Goal: Task Accomplishment & Management: Manage account settings

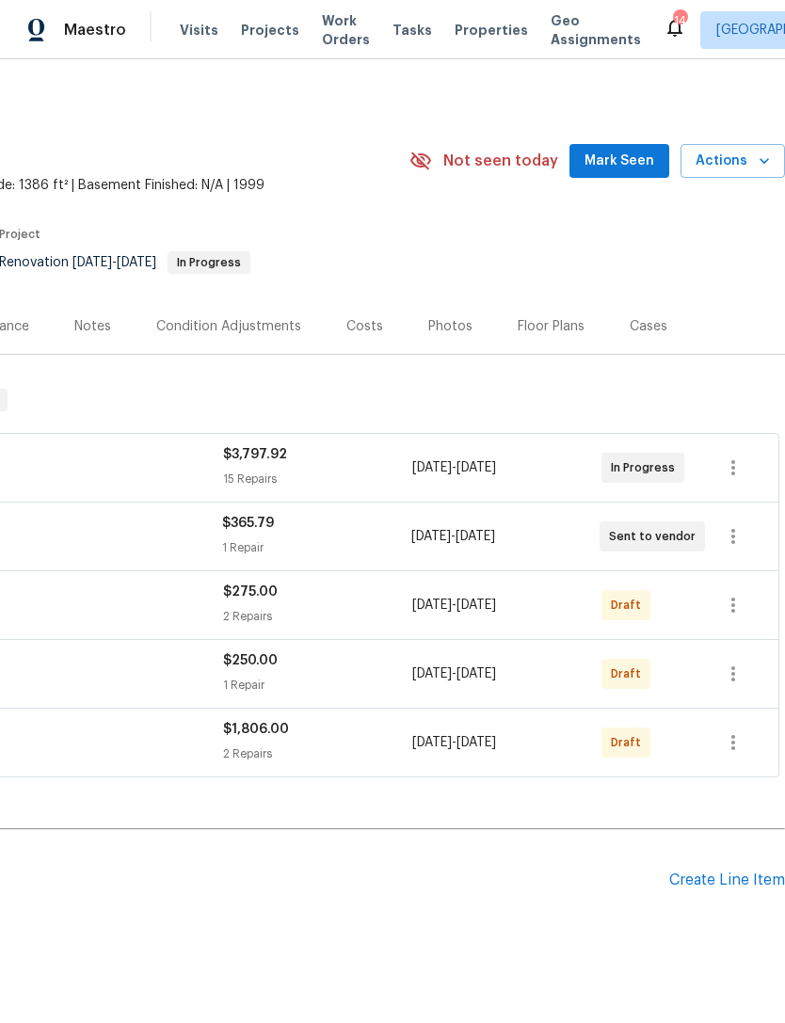
scroll to position [0, 279]
click at [730, 602] on icon "button" at bounding box center [733, 605] width 23 height 23
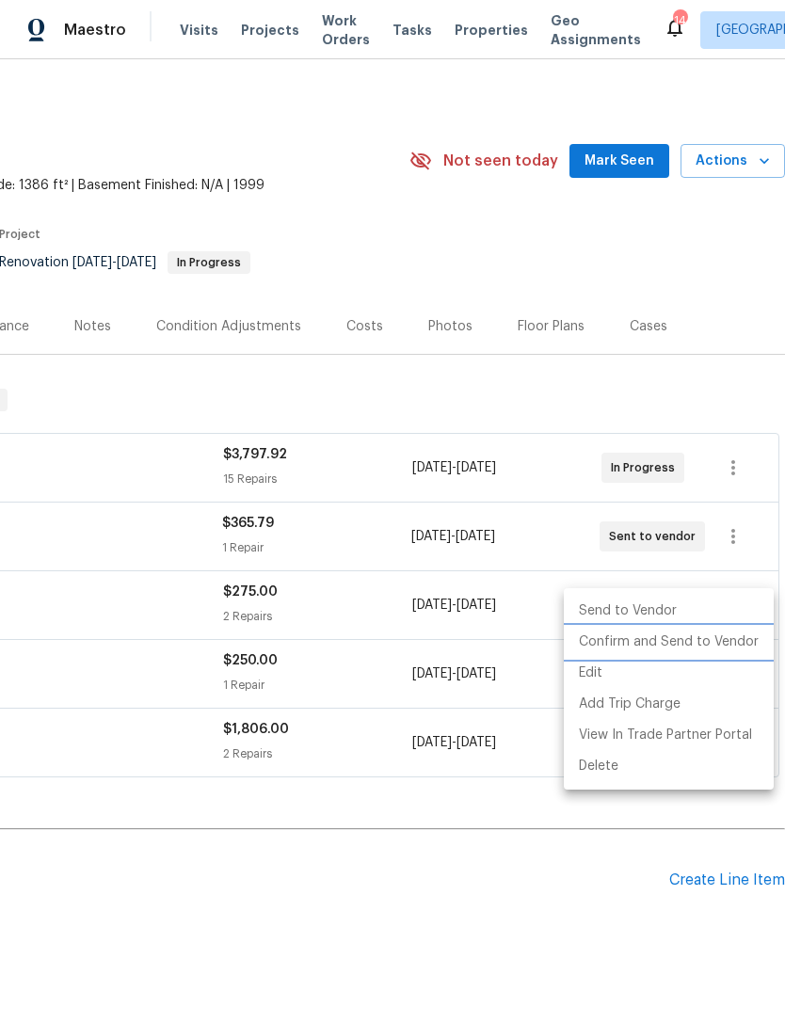
click at [712, 643] on li "Confirm and Send to Vendor" at bounding box center [669, 642] width 210 height 31
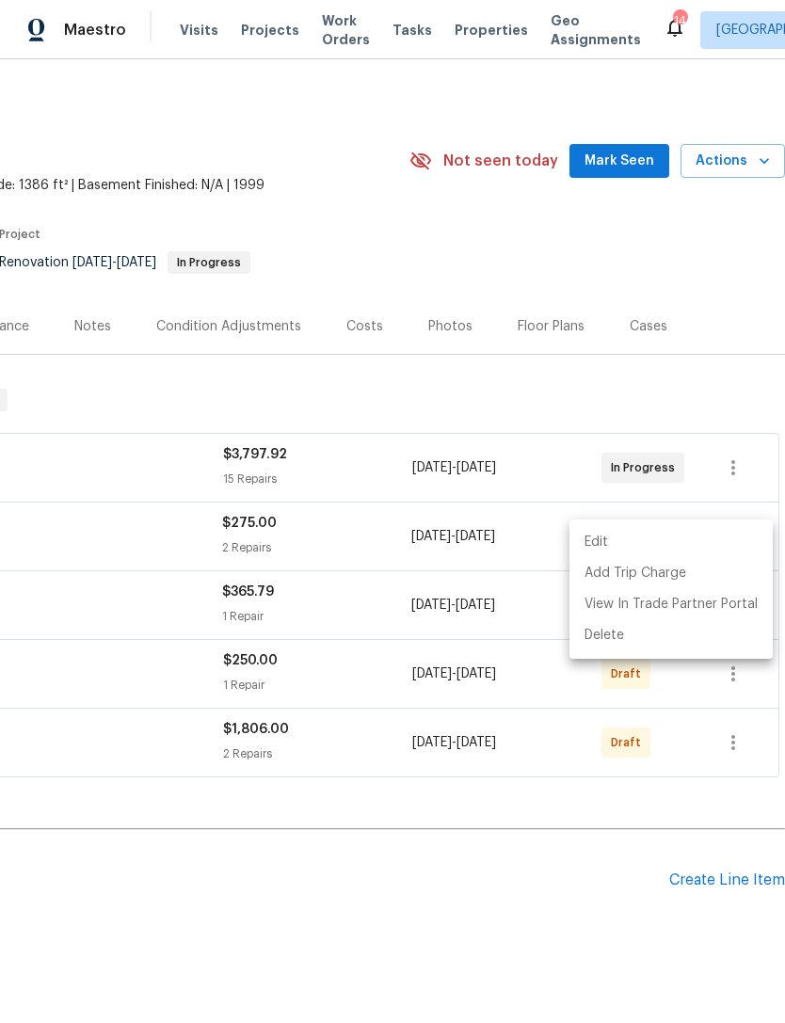
click at [511, 939] on div at bounding box center [392, 511] width 785 height 1023
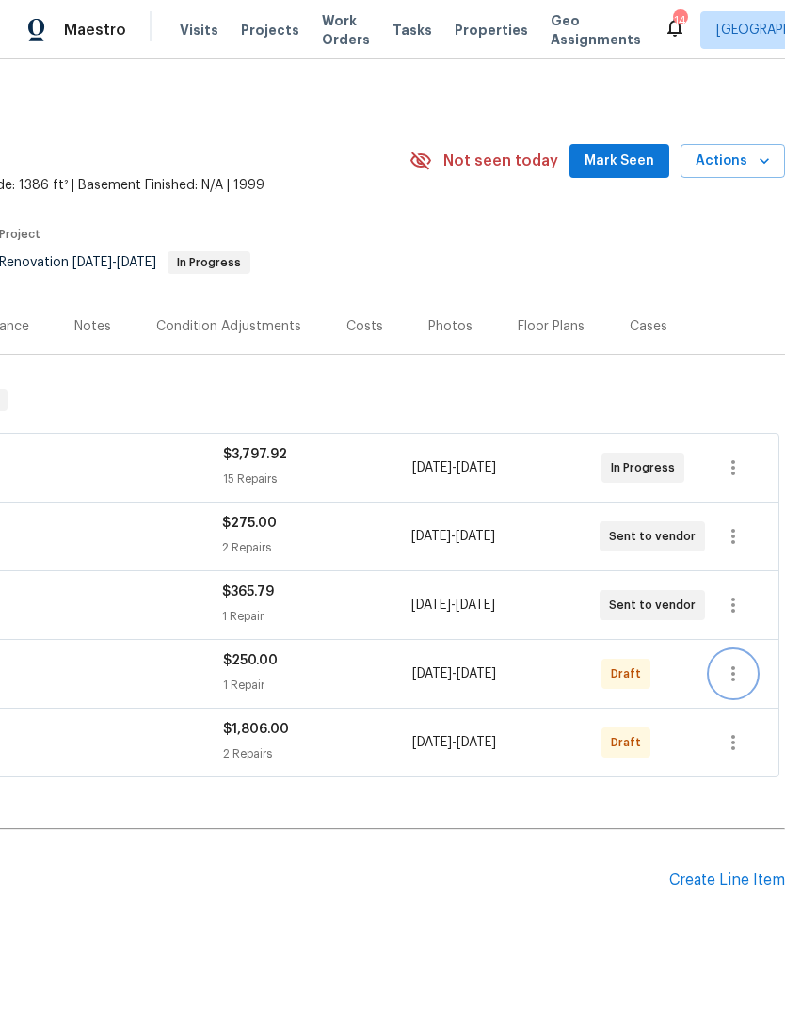
click at [740, 675] on icon "button" at bounding box center [733, 674] width 23 height 23
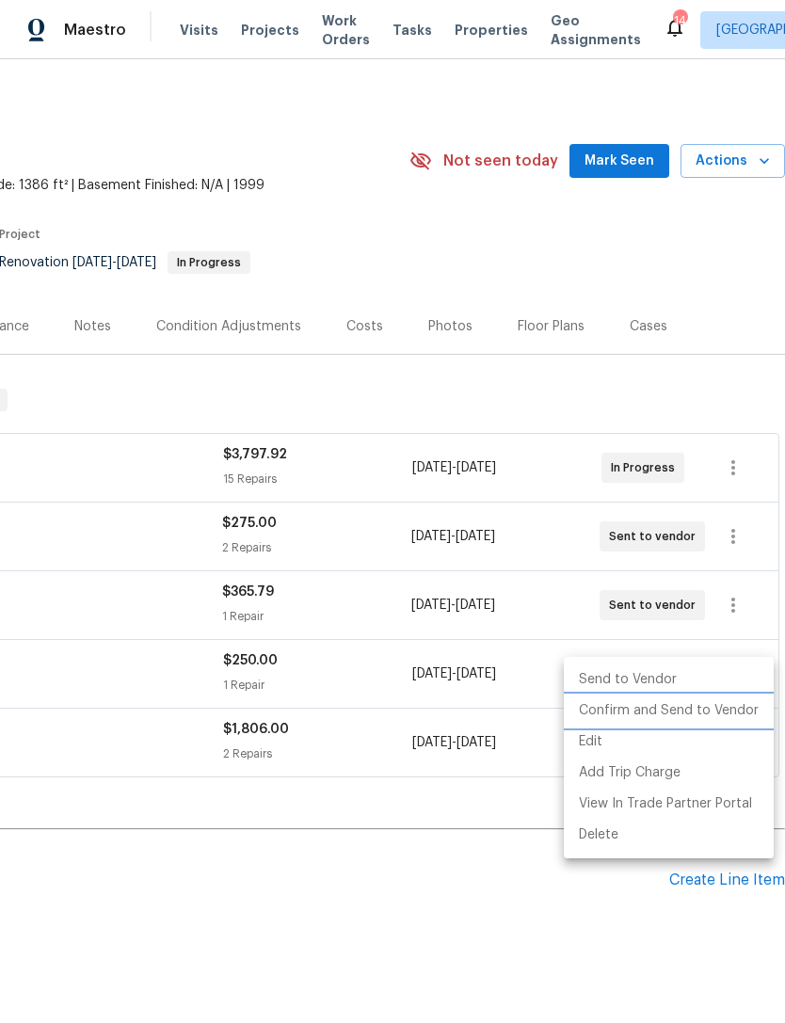
click at [685, 697] on li "Confirm and Send to Vendor" at bounding box center [669, 711] width 210 height 31
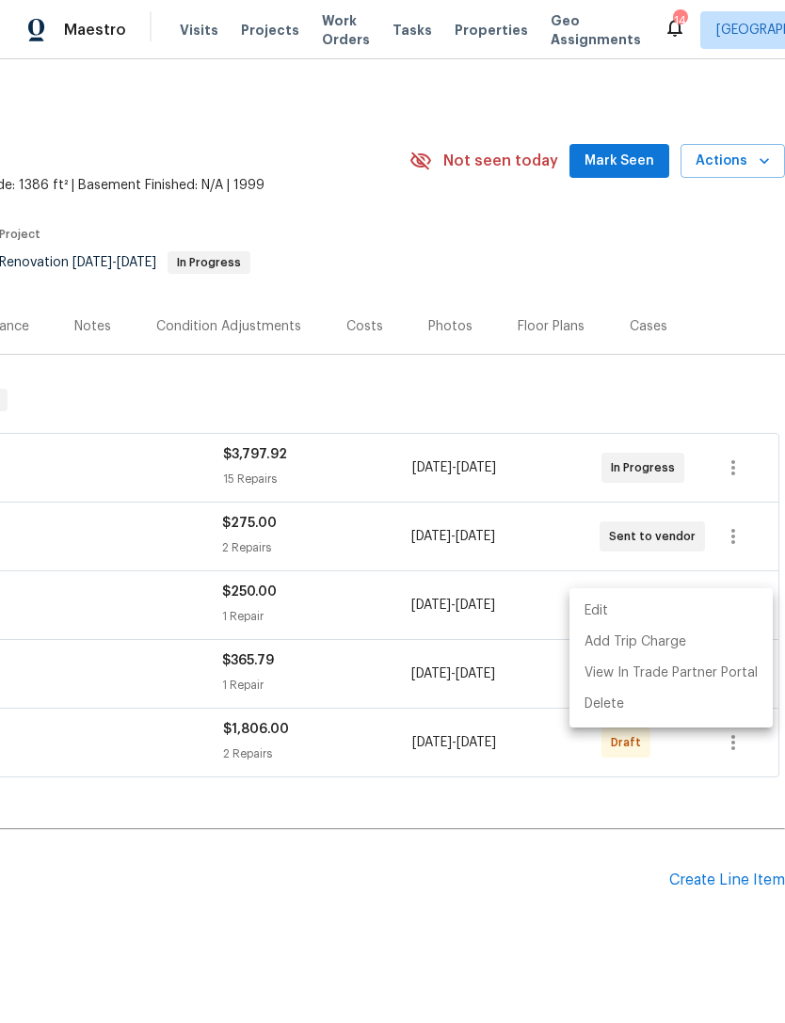
click at [638, 880] on div at bounding box center [392, 511] width 785 height 1023
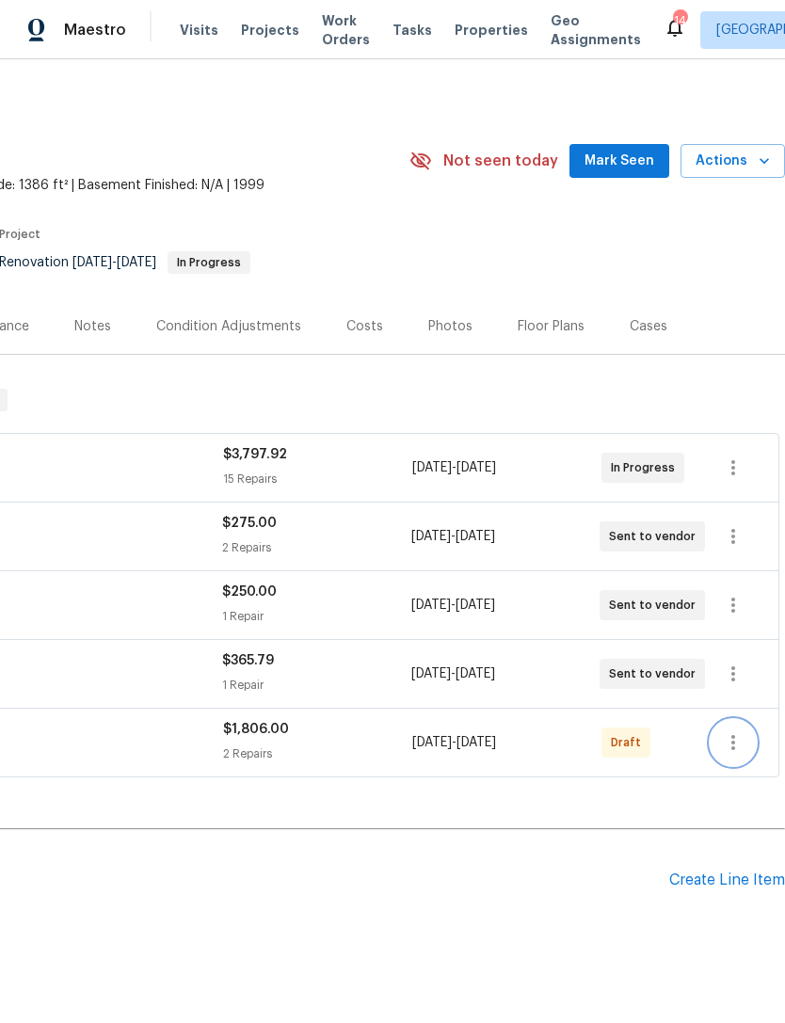
click at [729, 743] on icon "button" at bounding box center [733, 742] width 23 height 23
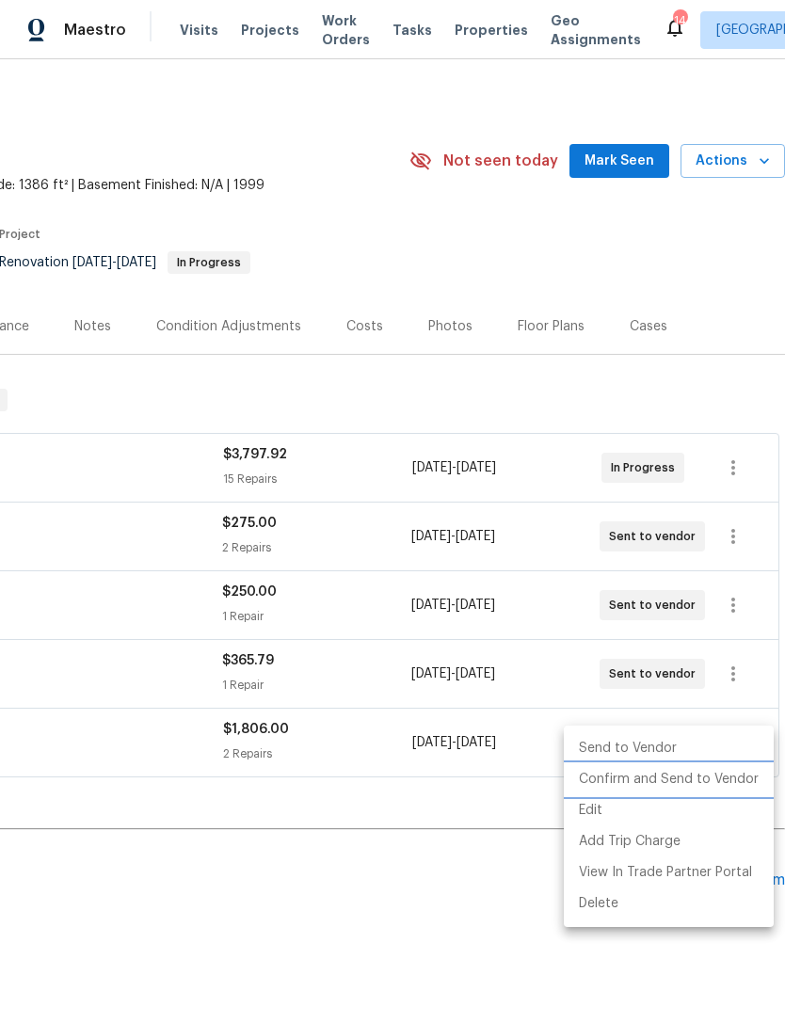
click at [713, 781] on li "Confirm and Send to Vendor" at bounding box center [669, 779] width 210 height 31
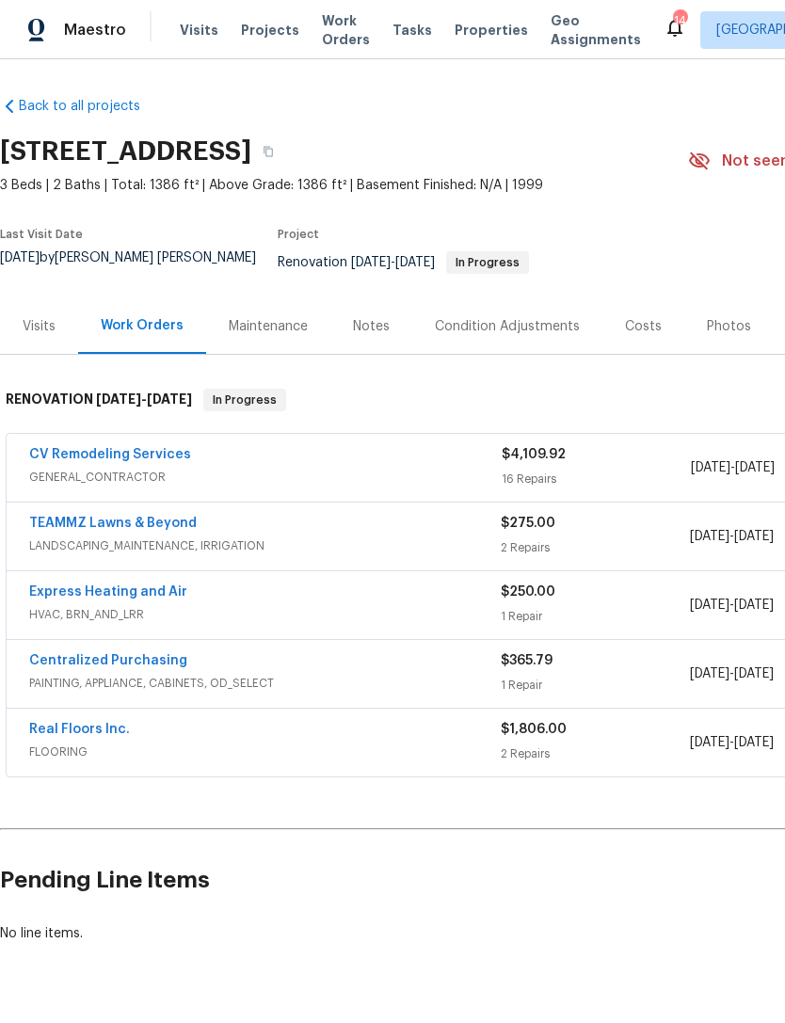
click at [311, 466] on div "CV Remodeling Services" at bounding box center [265, 456] width 473 height 23
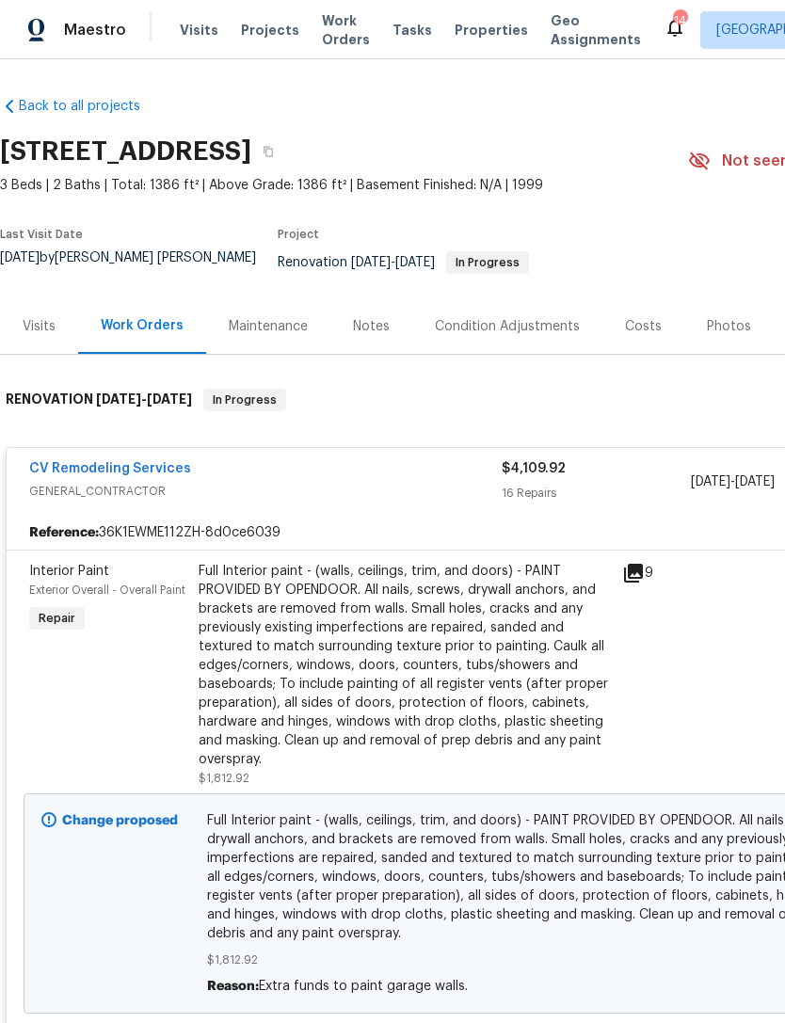
click at [316, 482] on div "CV Remodeling Services" at bounding box center [265, 470] width 473 height 23
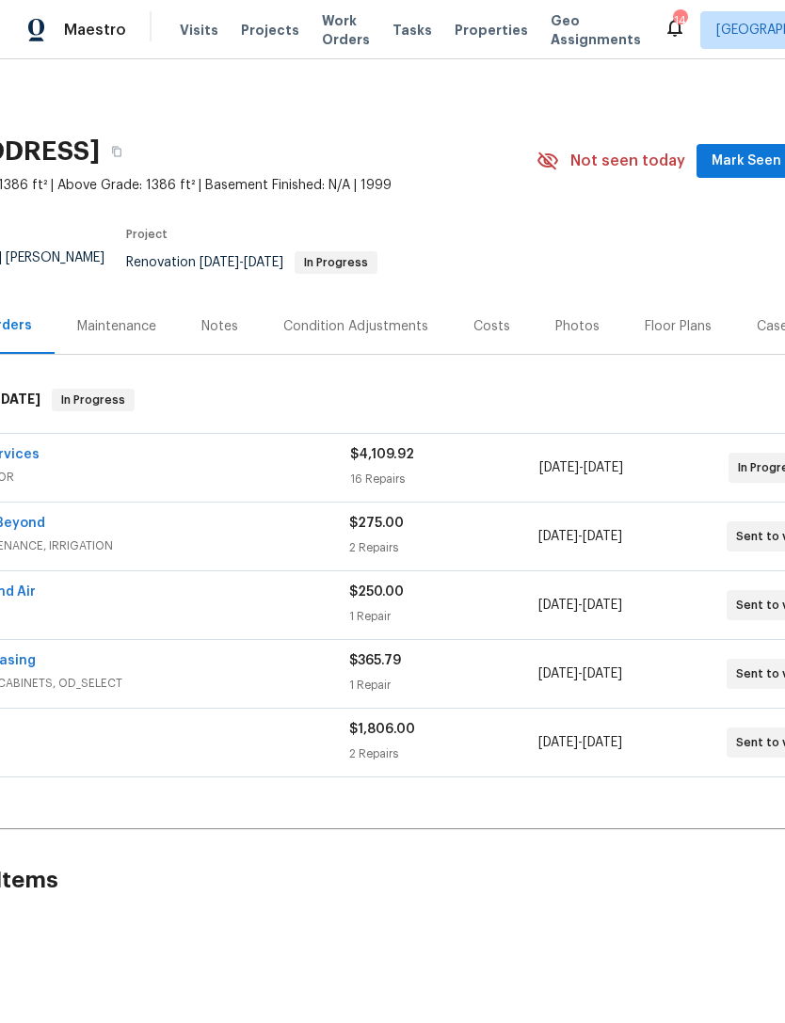
scroll to position [0, 243]
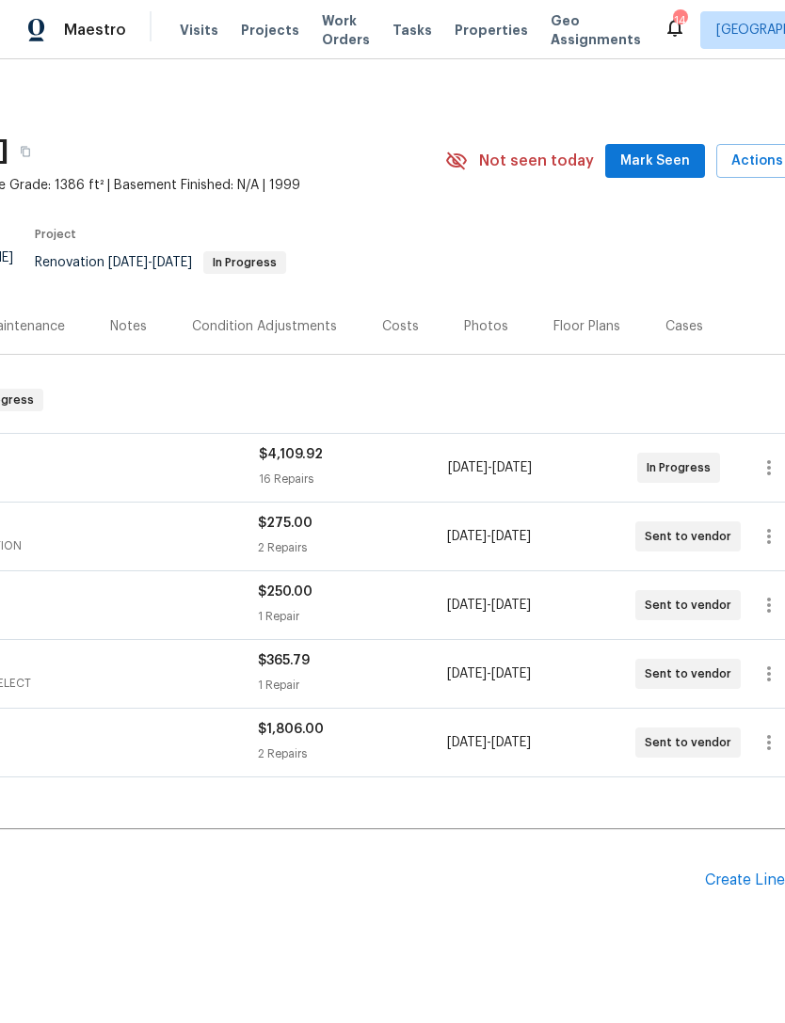
click at [731, 889] on div "Create Line Item" at bounding box center [763, 881] width 116 height 18
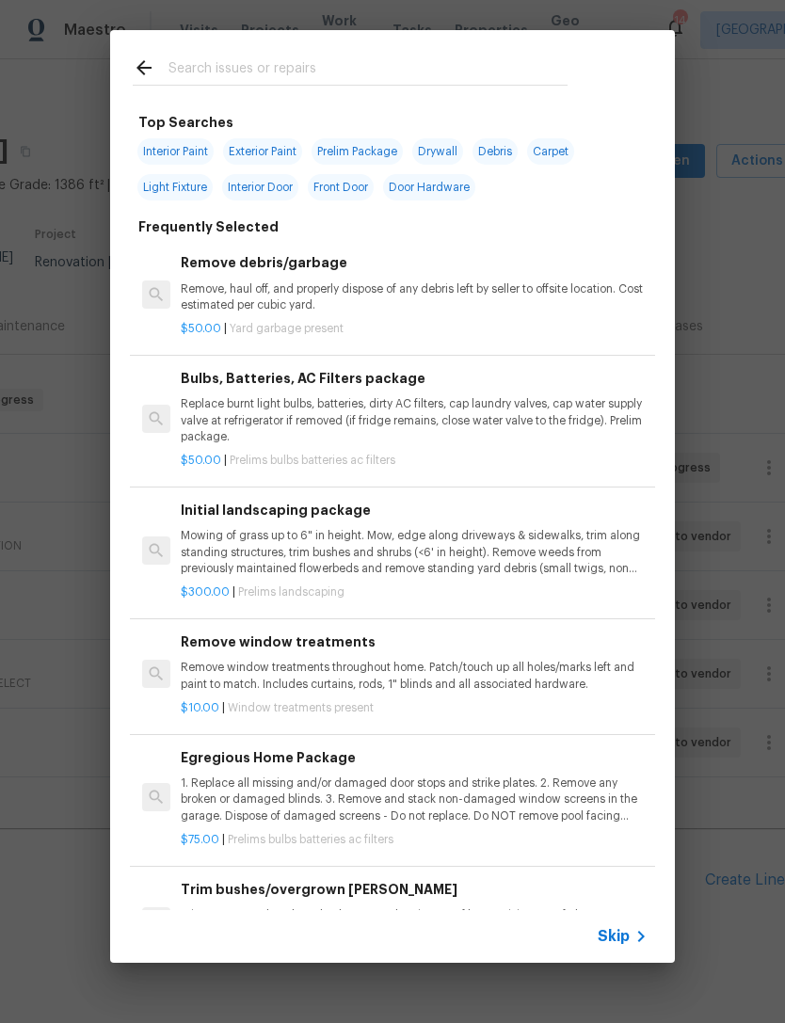
click at [355, 56] on input "text" at bounding box center [367, 70] width 399 height 28
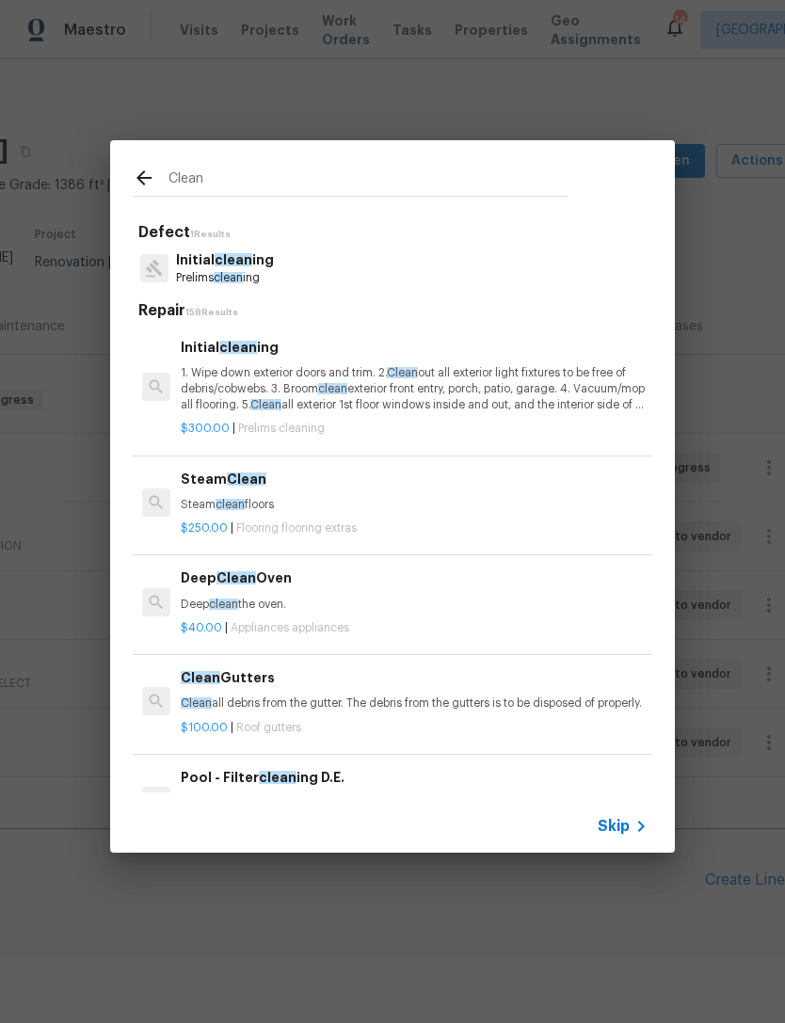
type input "Clean"
click at [283, 270] on div "Initial clean ing Prelims clean ing" at bounding box center [393, 268] width 520 height 51
click at [282, 269] on div "Initial clean ing Prelims clean ing" at bounding box center [393, 268] width 520 height 51
click at [267, 277] on p "Prelims clean ing" at bounding box center [225, 278] width 98 height 16
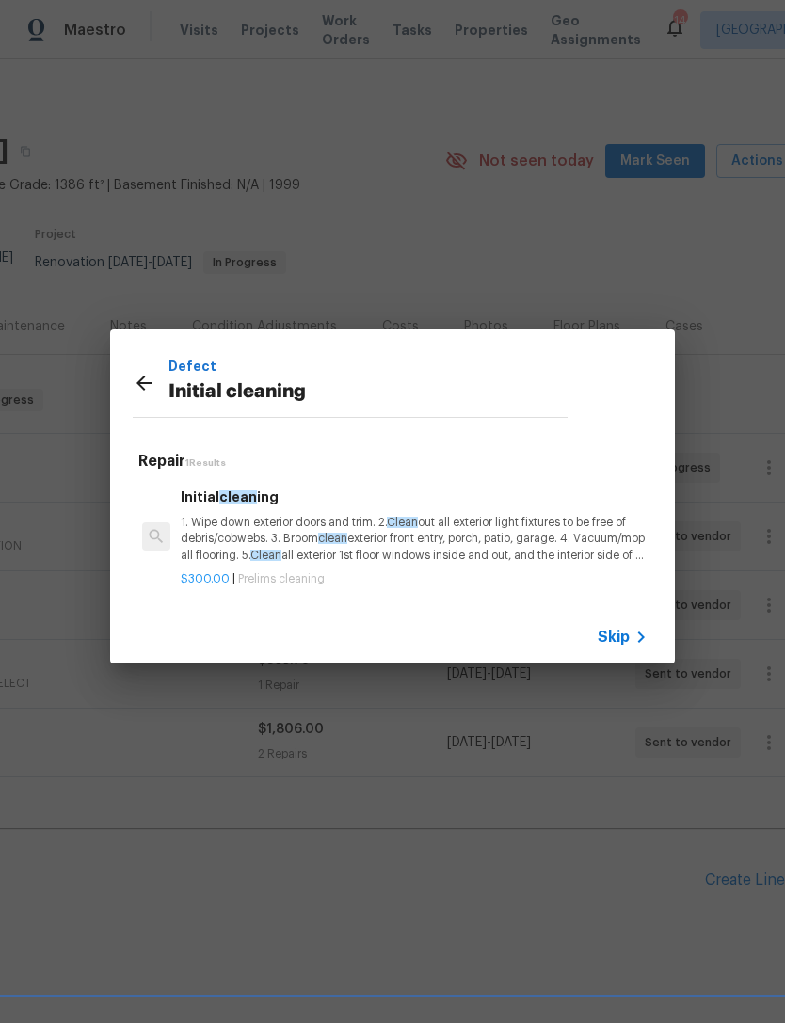
click at [296, 512] on div "Initial clean ing 1. Wipe down exterior doors and trim. 2. Clean out all exteri…" at bounding box center [414, 525] width 467 height 77
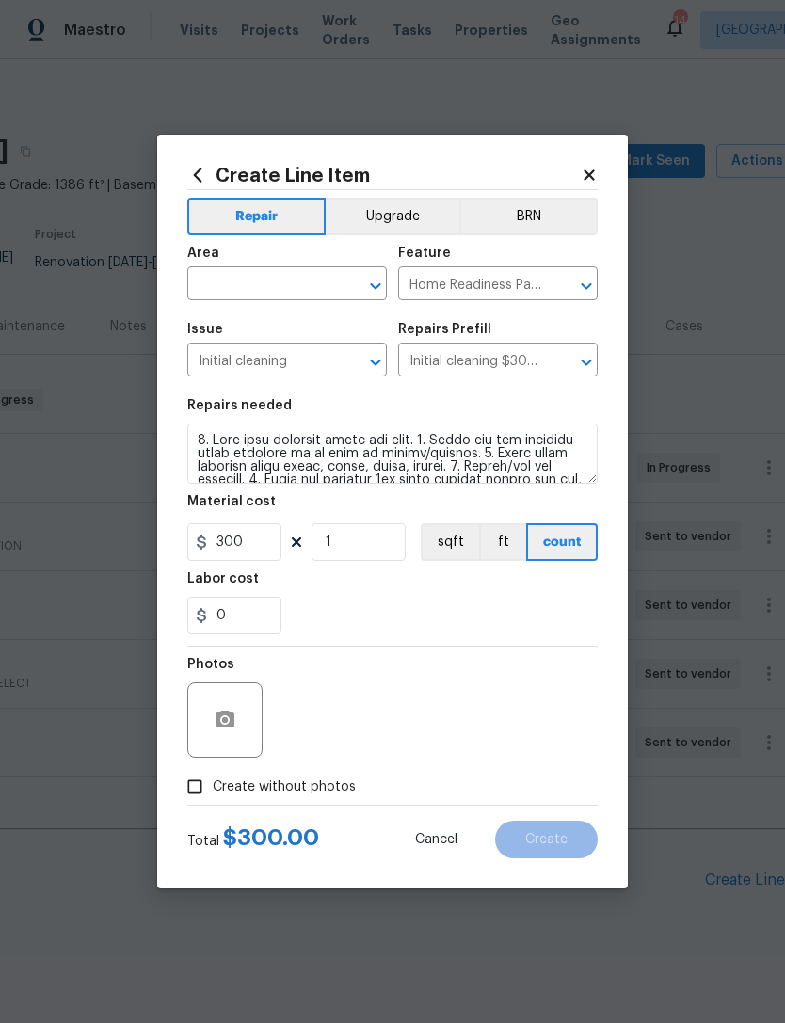
click at [296, 791] on span "Create without photos" at bounding box center [284, 787] width 143 height 20
click at [213, 791] on input "Create without photos" at bounding box center [195, 787] width 36 height 36
checkbox input "true"
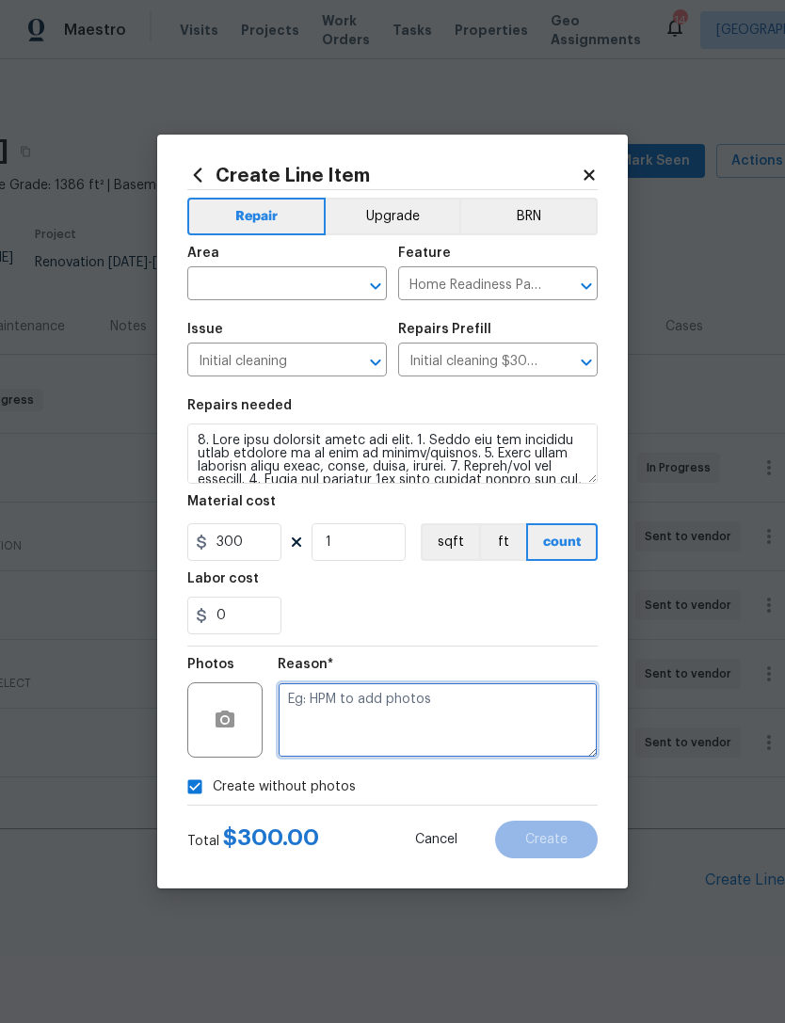
click at [378, 728] on textarea at bounding box center [438, 719] width 320 height 75
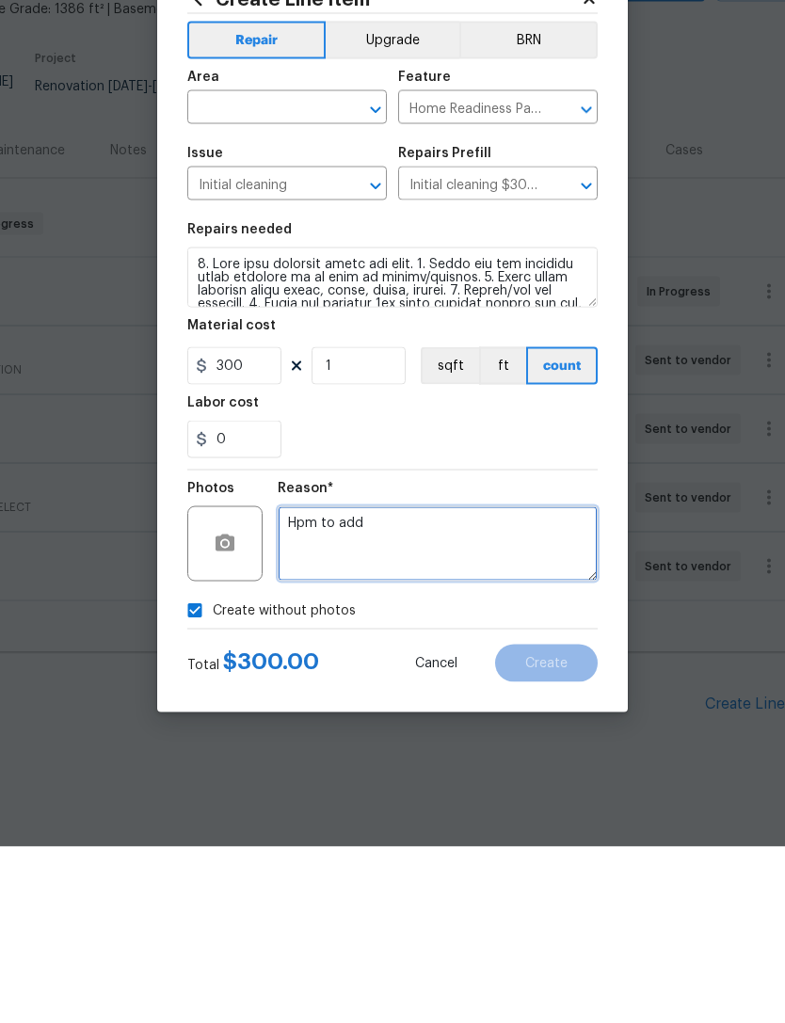
type textarea "Hpm to add"
click at [242, 271] on input "text" at bounding box center [260, 285] width 147 height 29
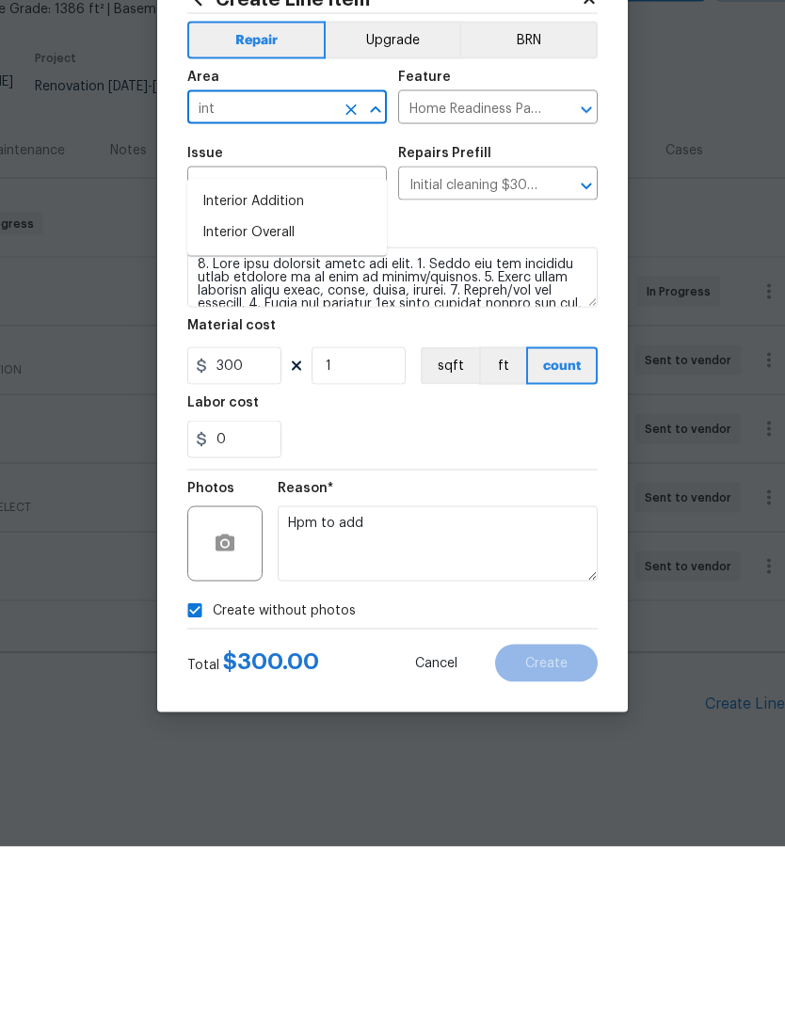
click at [302, 393] on li "Interior Overall" at bounding box center [287, 408] width 200 height 31
type input "Interior Overall"
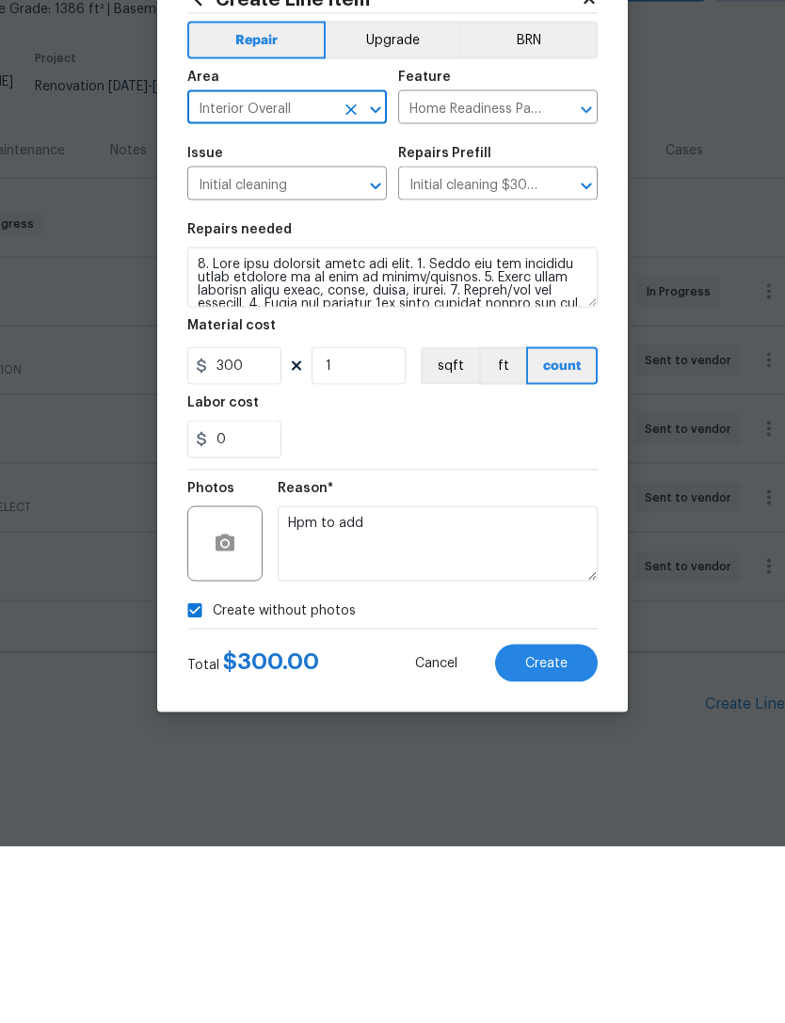
click at [317, 347] on input "Initial cleaning" at bounding box center [260, 361] width 147 height 29
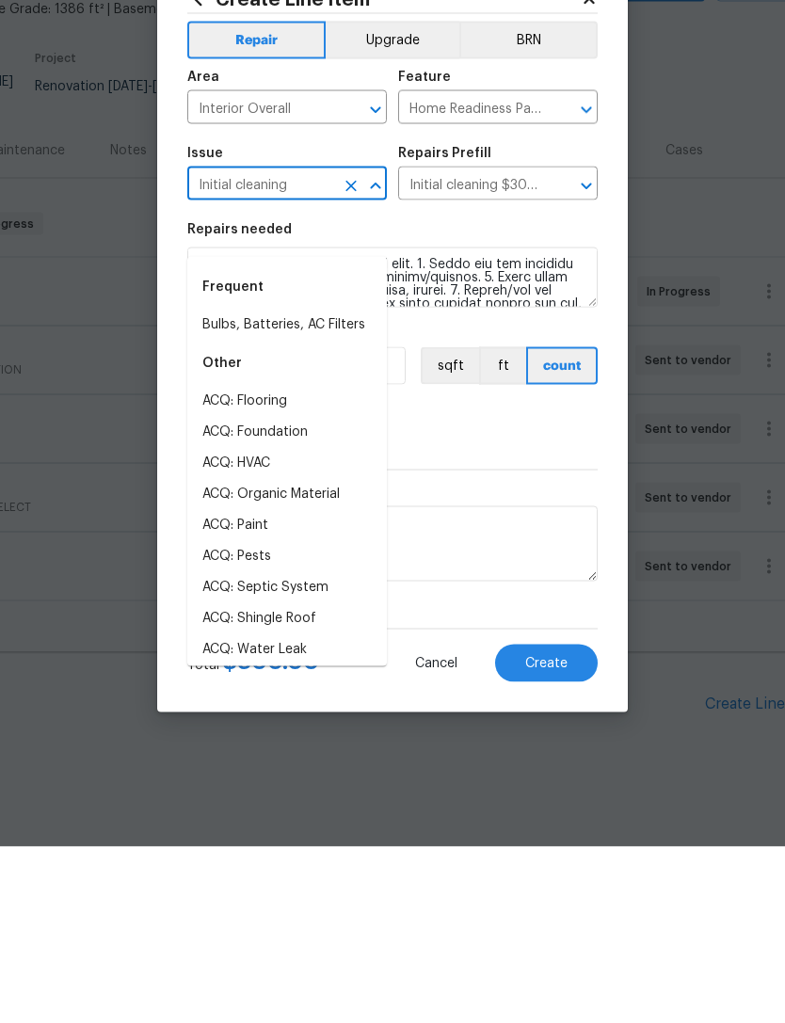
click at [514, 647] on div "Reason* Hpm to add" at bounding box center [438, 708] width 320 height 122
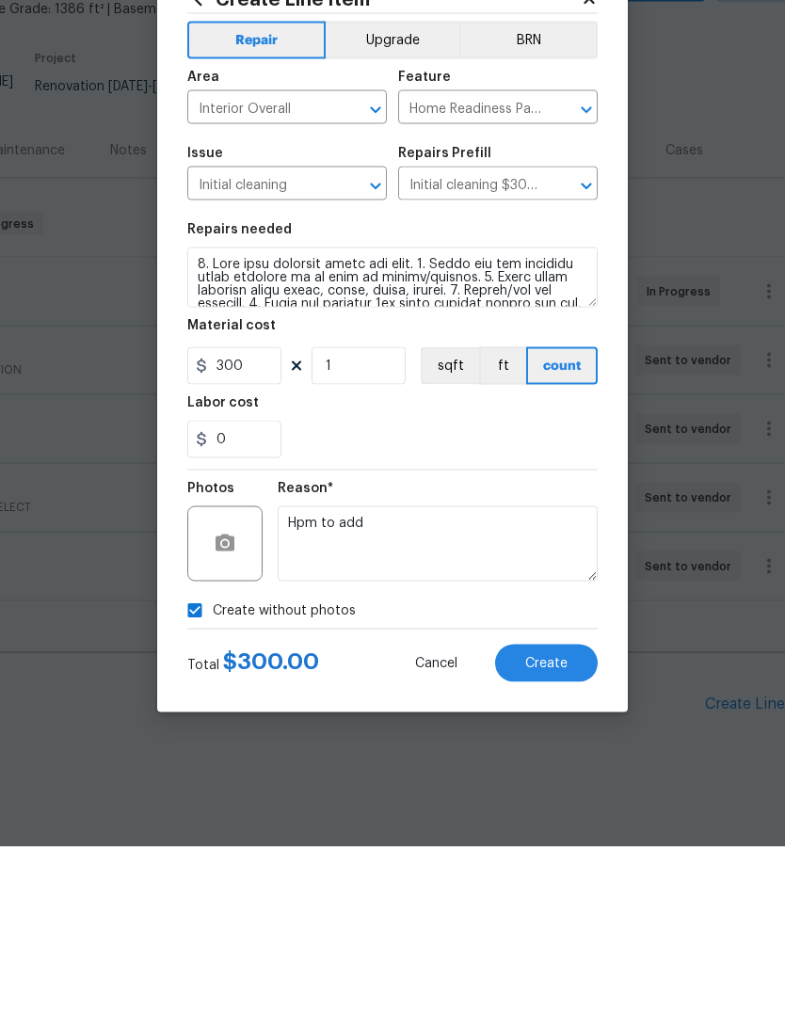
scroll to position [53, 0]
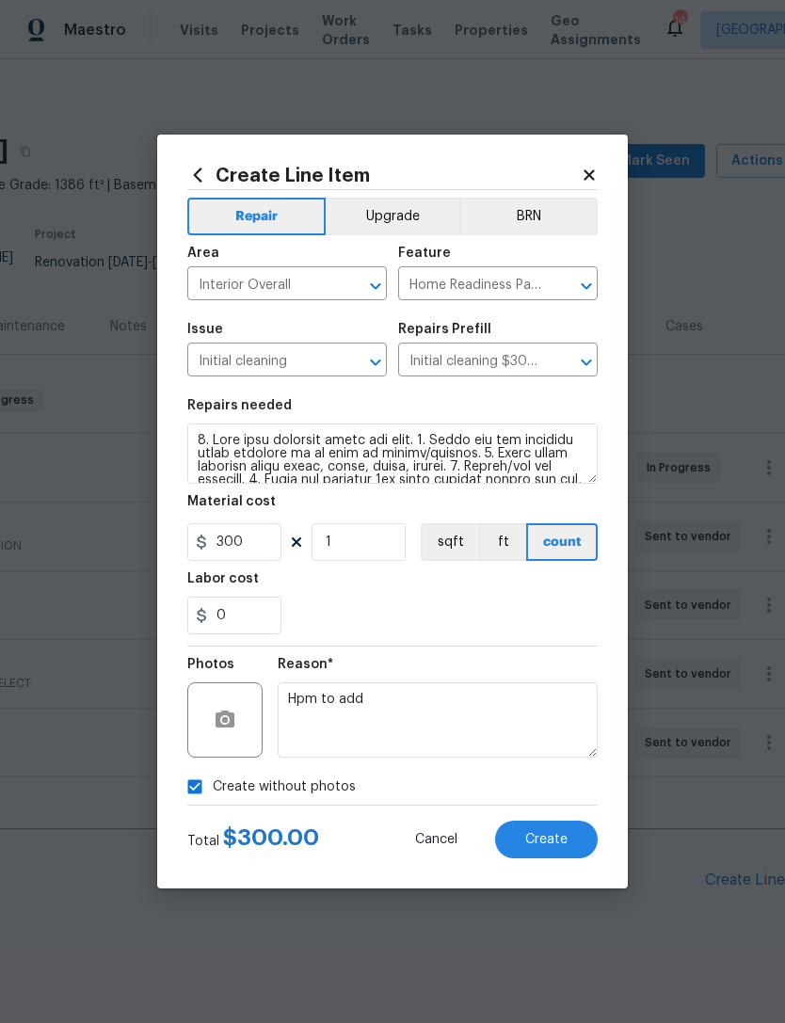
click at [552, 825] on button "Create" at bounding box center [546, 840] width 103 height 38
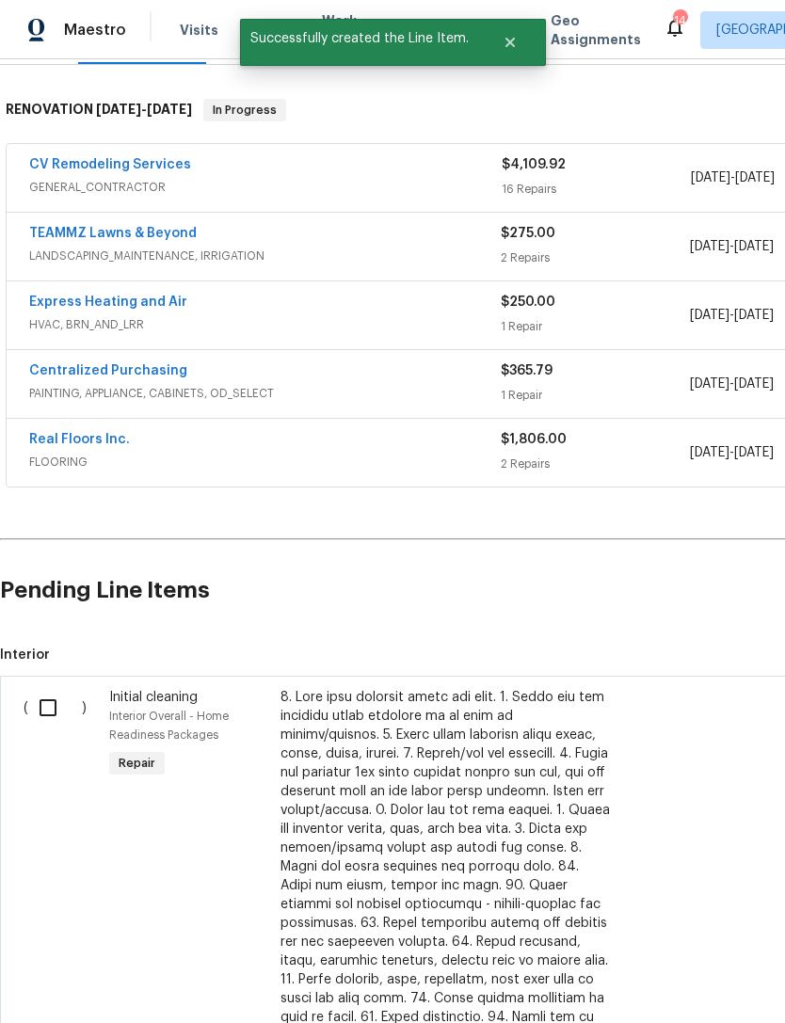
scroll to position [290, 0]
click at [48, 688] on input "checkbox" at bounding box center [55, 708] width 54 height 40
checkbox input "true"
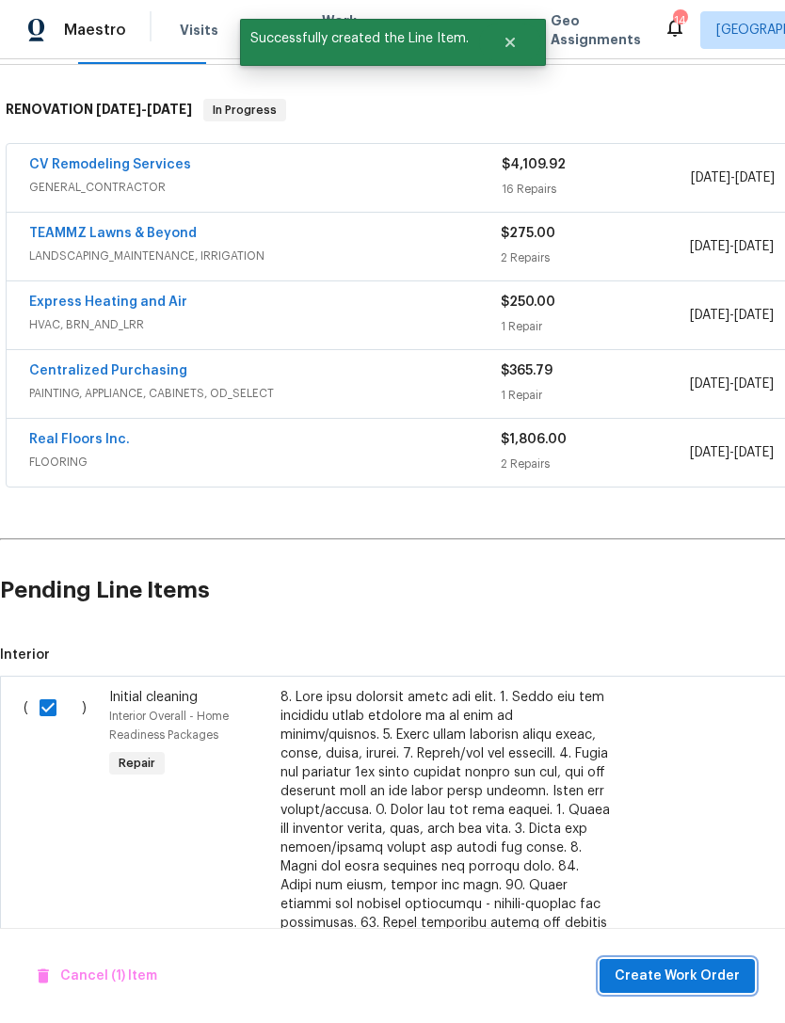
click at [681, 975] on span "Create Work Order" at bounding box center [677, 977] width 125 height 24
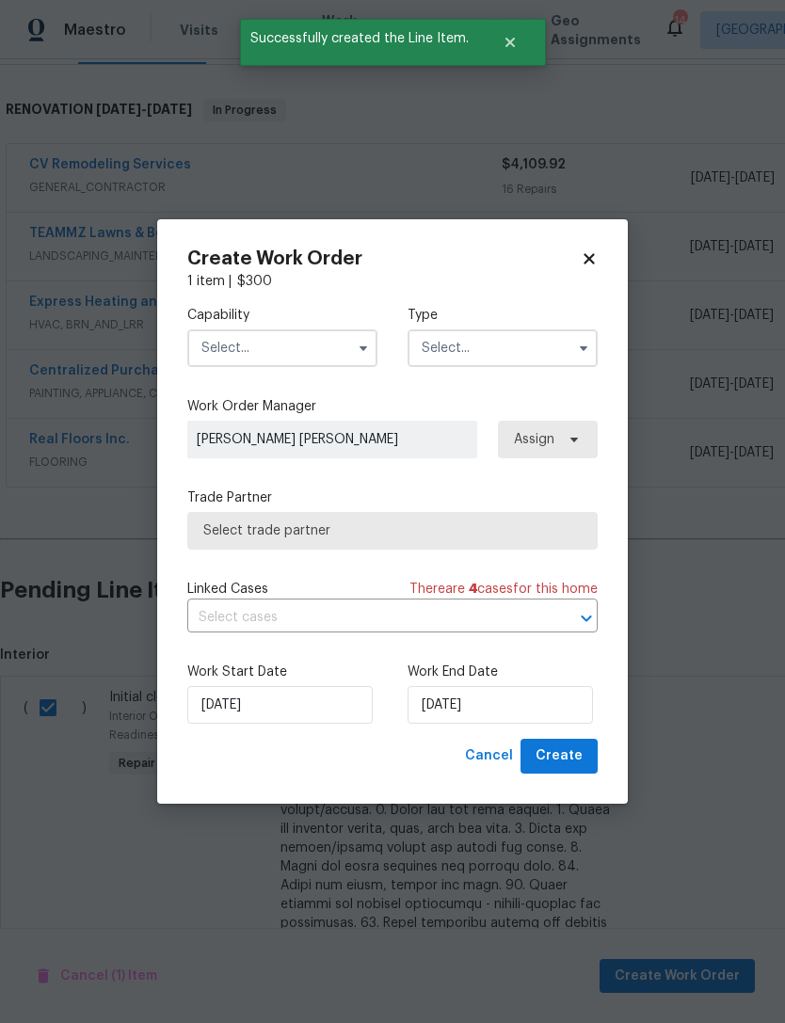
click at [327, 344] on input "text" at bounding box center [282, 348] width 190 height 38
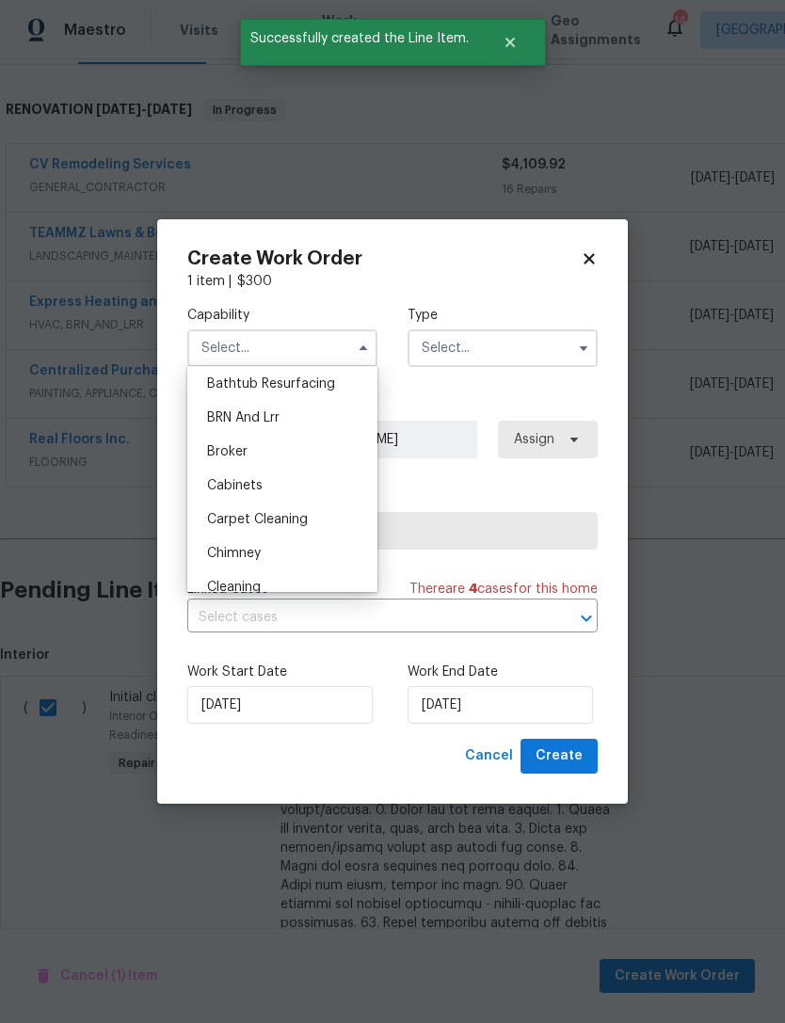
scroll to position [109, 0]
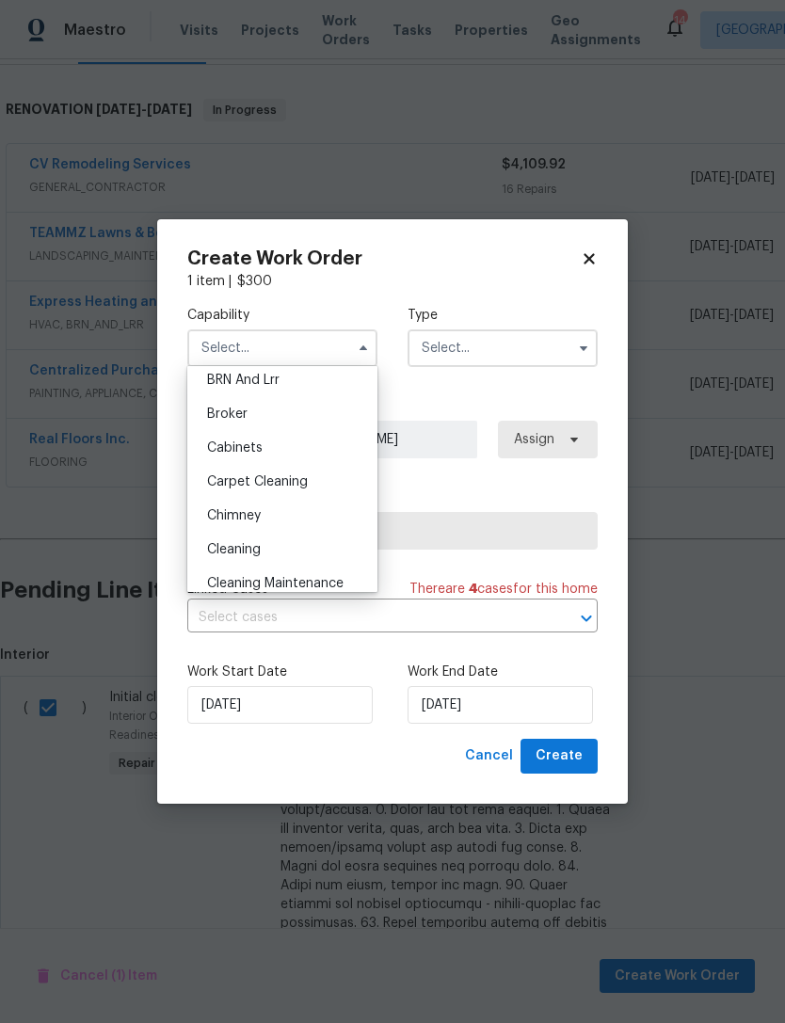
click at [289, 550] on div "Cleaning" at bounding box center [282, 550] width 181 height 34
type input "Cleaning"
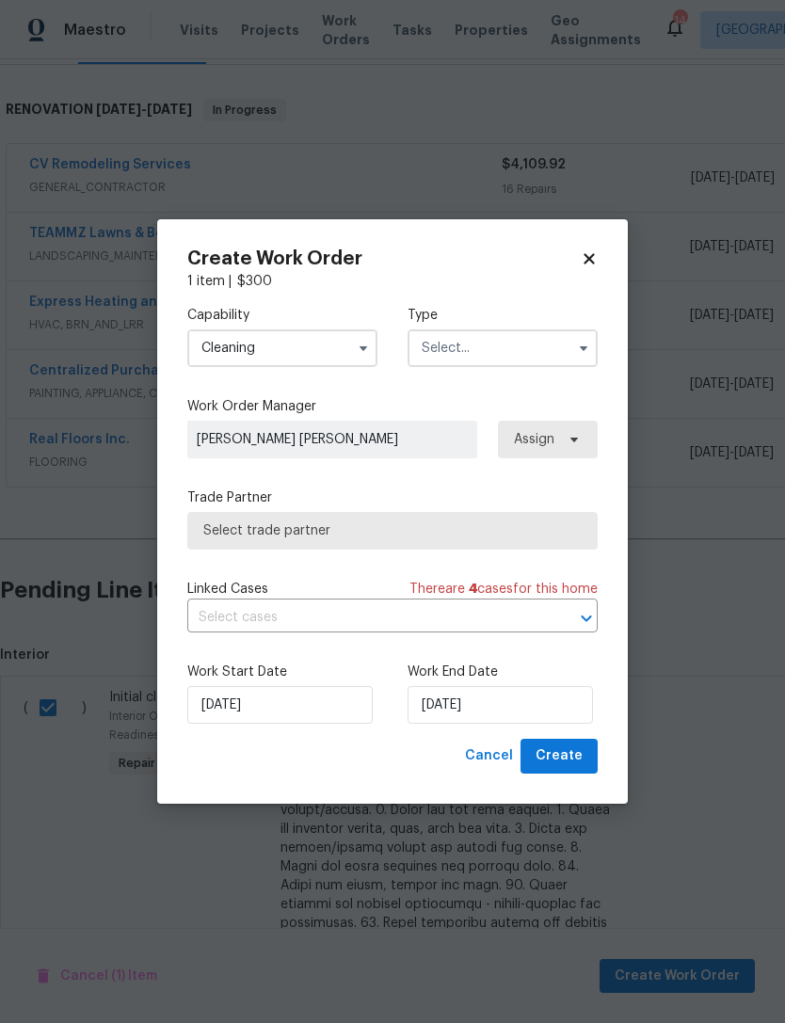
click at [486, 349] on input "text" at bounding box center [503, 348] width 190 height 38
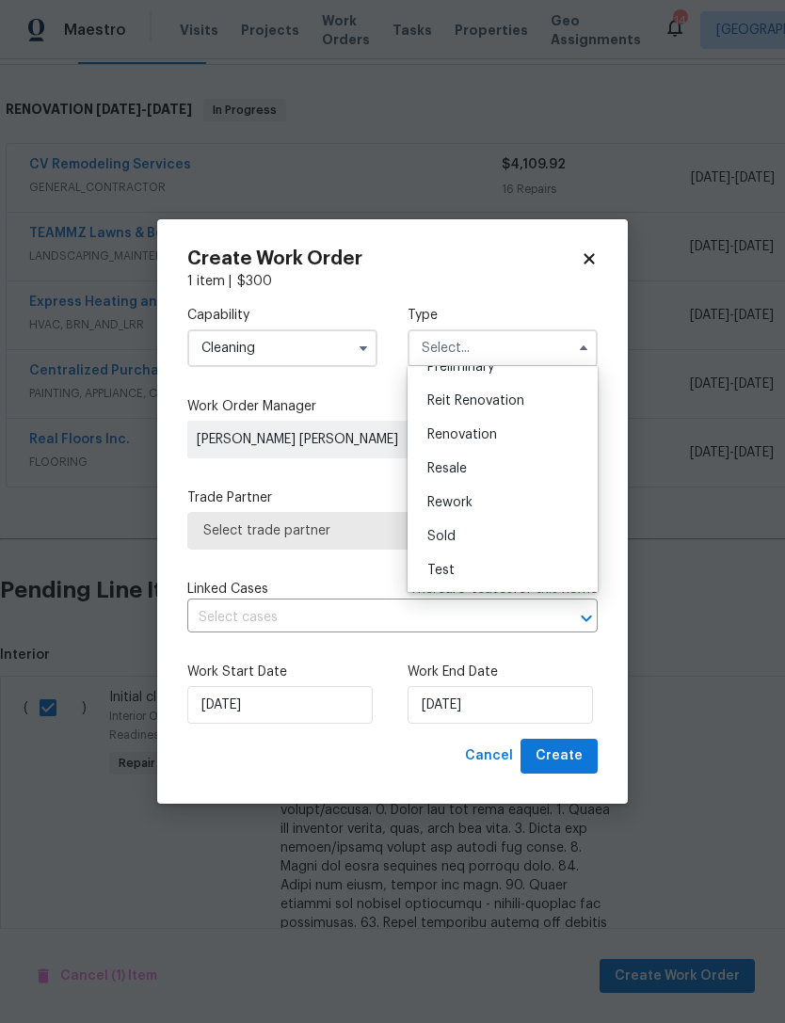
scroll to position [427, 0]
click at [503, 431] on div "Renovation" at bounding box center [502, 435] width 181 height 34
type input "Renovation"
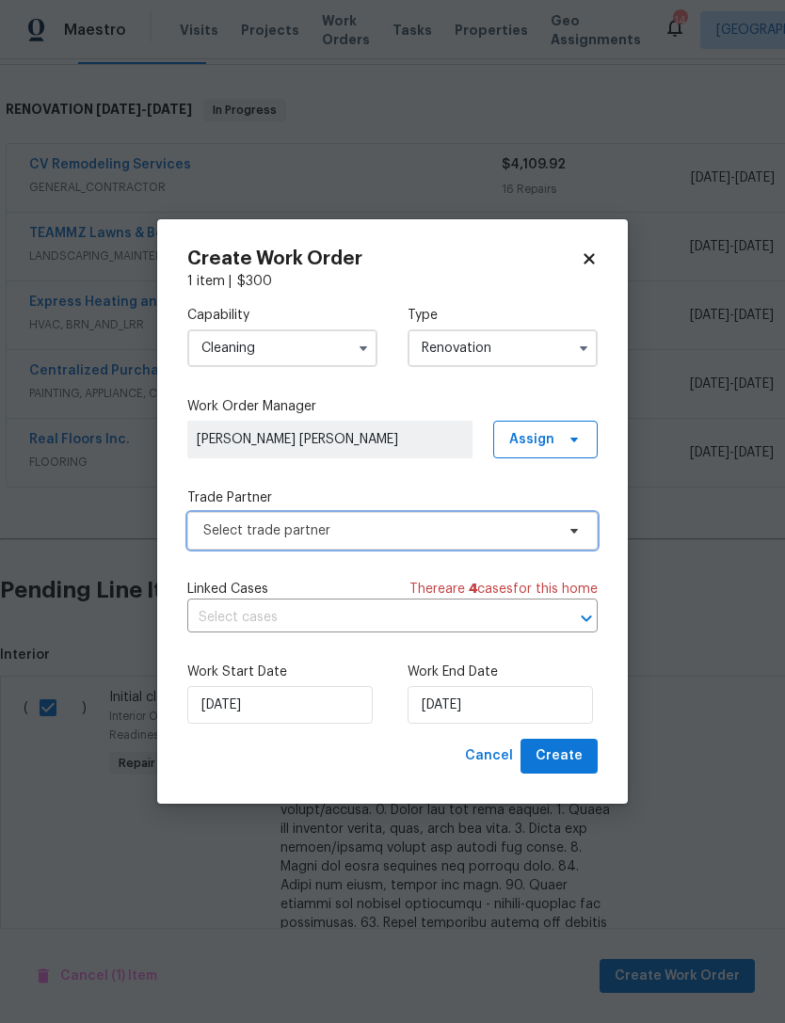
click at [360, 535] on span "Select trade partner" at bounding box center [378, 530] width 351 height 19
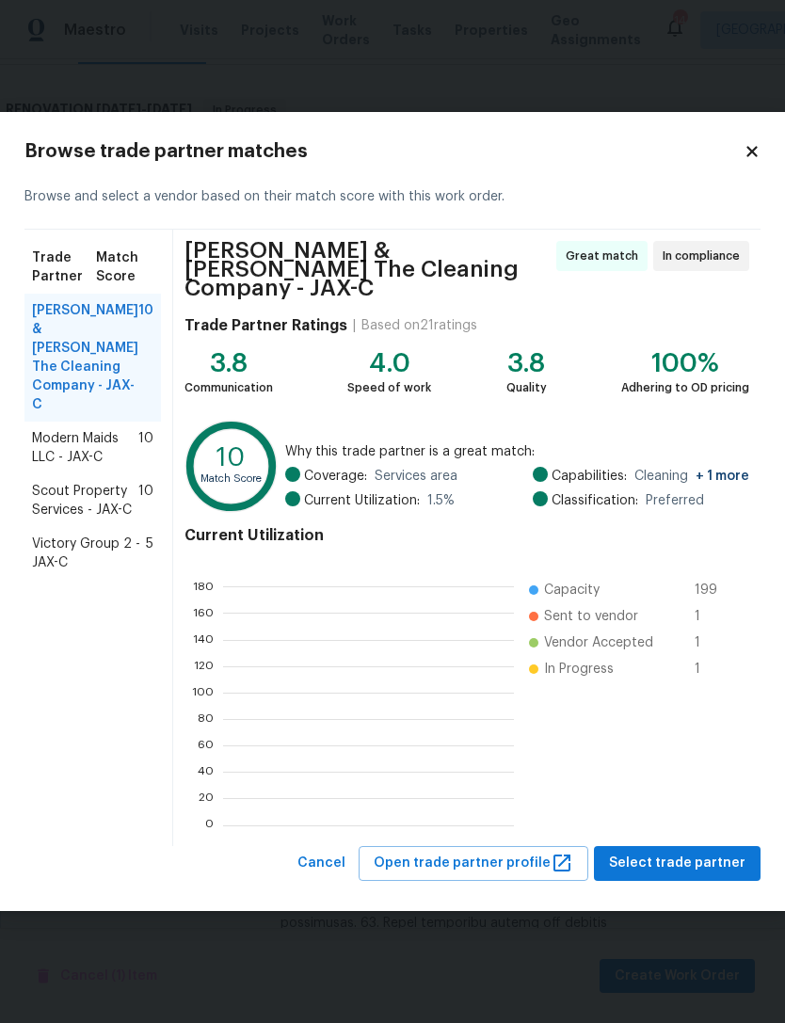
scroll to position [264, 291]
click at [697, 852] on span "Select trade partner" at bounding box center [677, 864] width 136 height 24
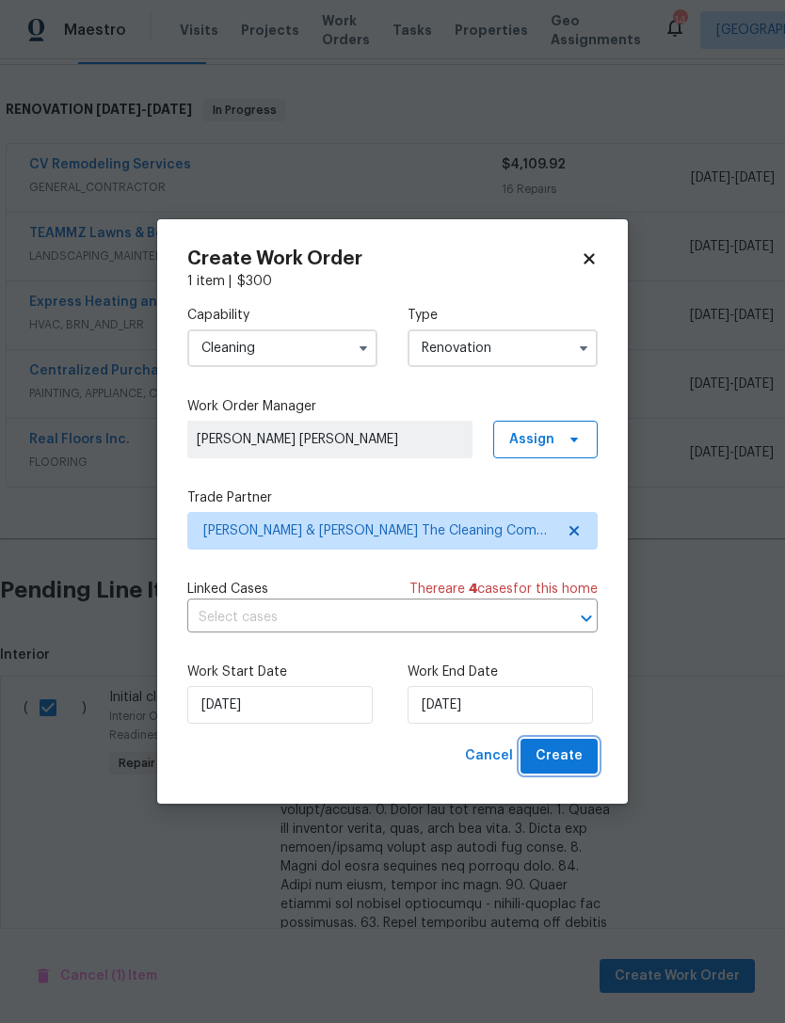
click at [553, 764] on span "Create" at bounding box center [559, 757] width 47 height 24
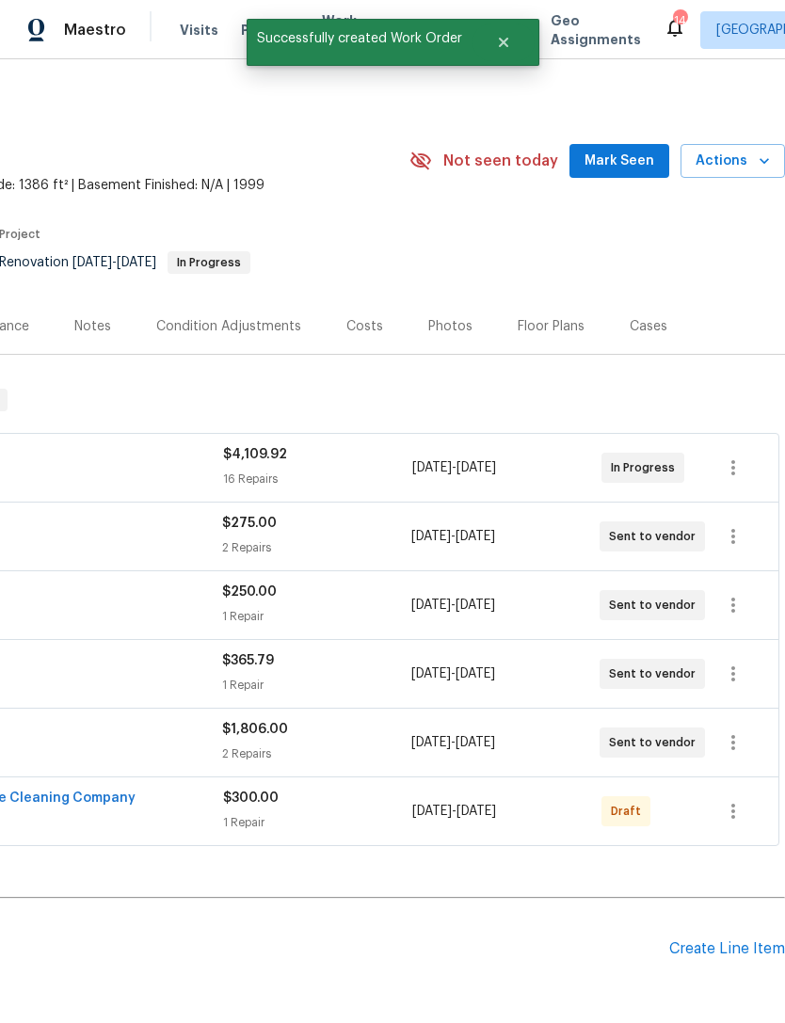
scroll to position [0, 279]
click at [738, 800] on icon "button" at bounding box center [733, 811] width 23 height 23
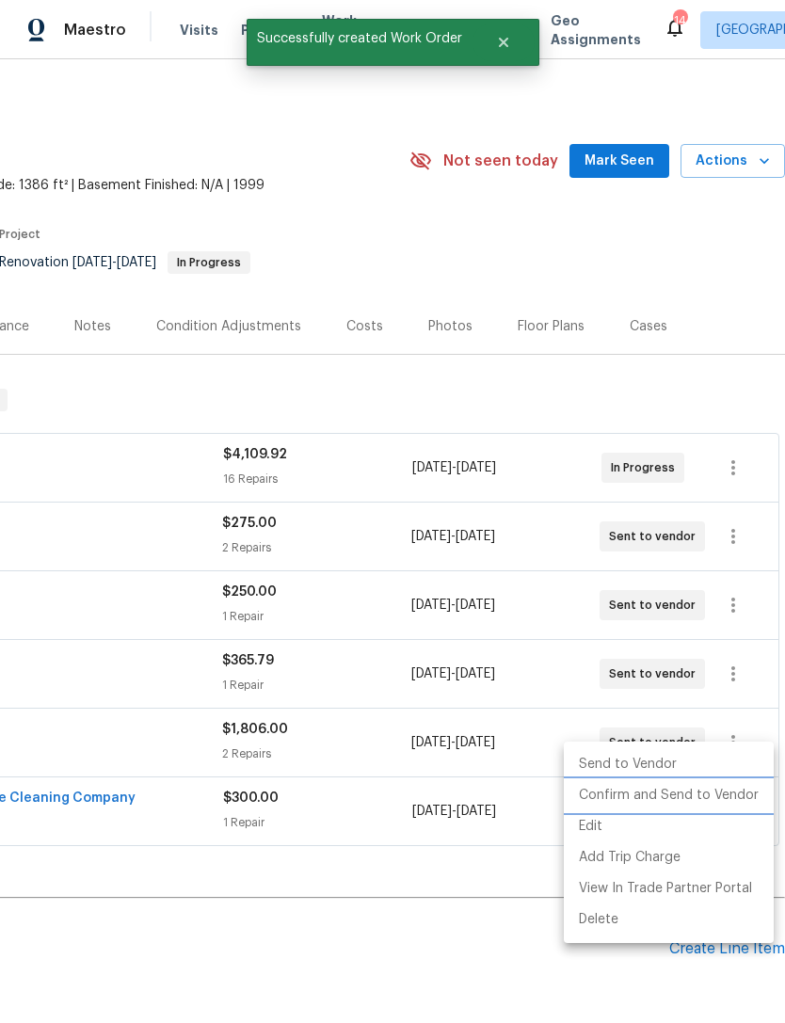
click at [720, 797] on li "Confirm and Send to Vendor" at bounding box center [669, 795] width 210 height 31
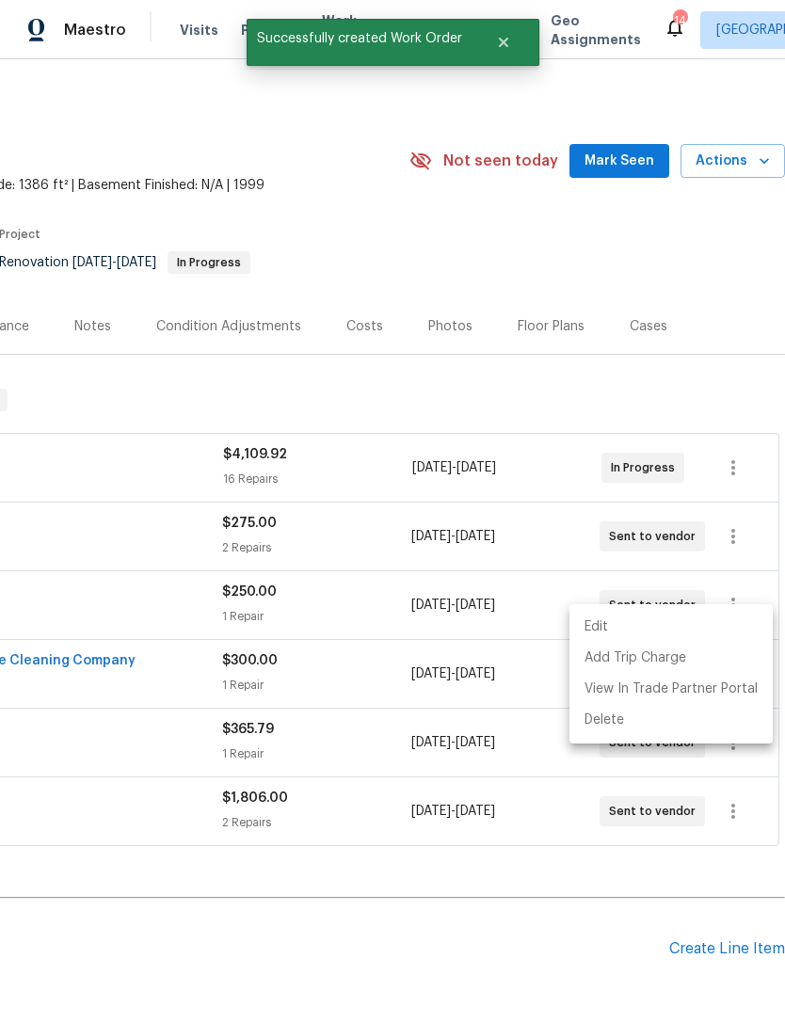
click at [439, 910] on div at bounding box center [392, 511] width 785 height 1023
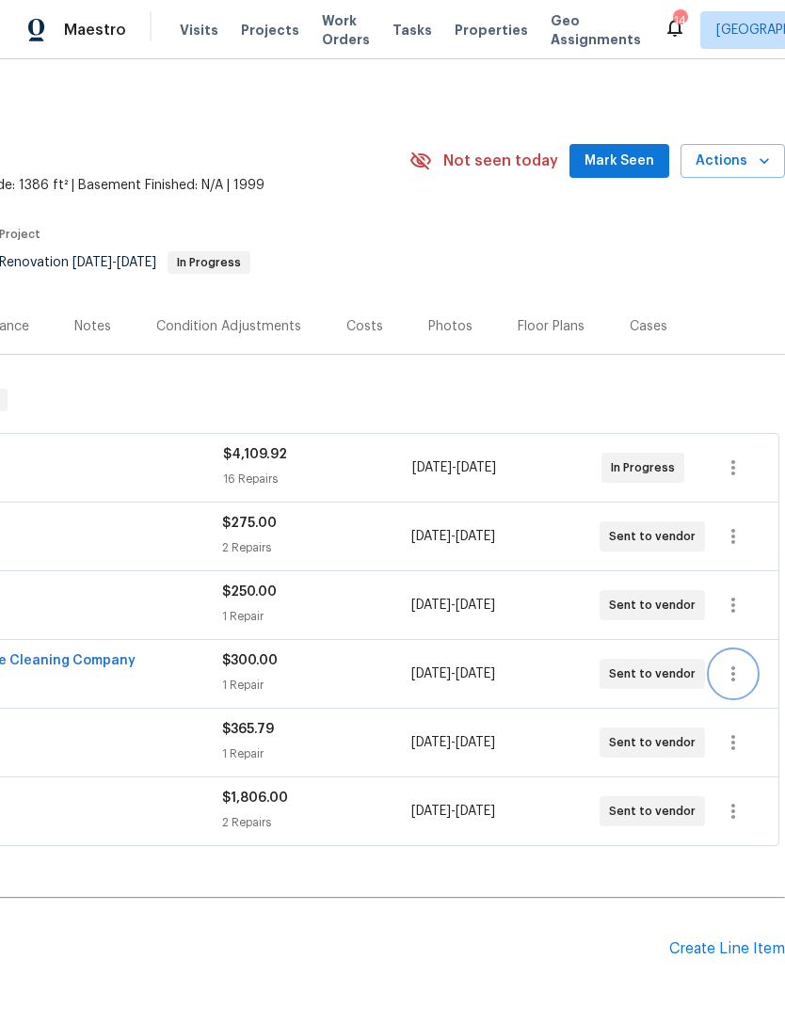
scroll to position [0, 0]
click at [364, 346] on div "Costs" at bounding box center [365, 326] width 82 height 56
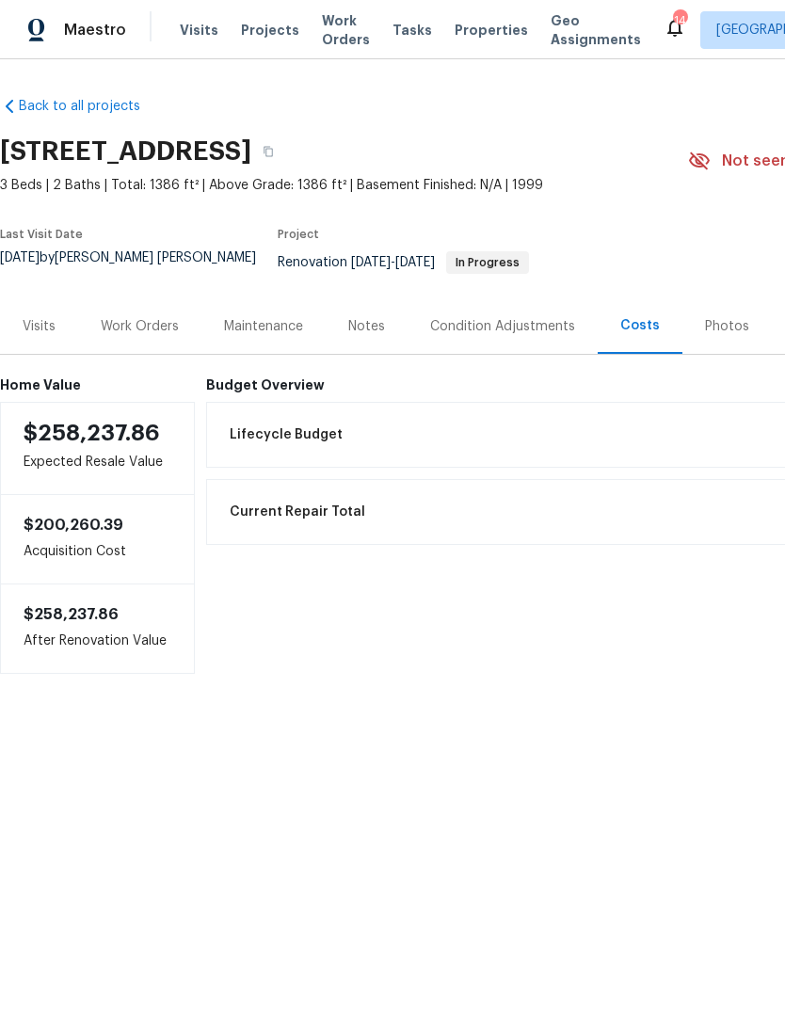
click at [369, 332] on div "Notes" at bounding box center [366, 326] width 37 height 19
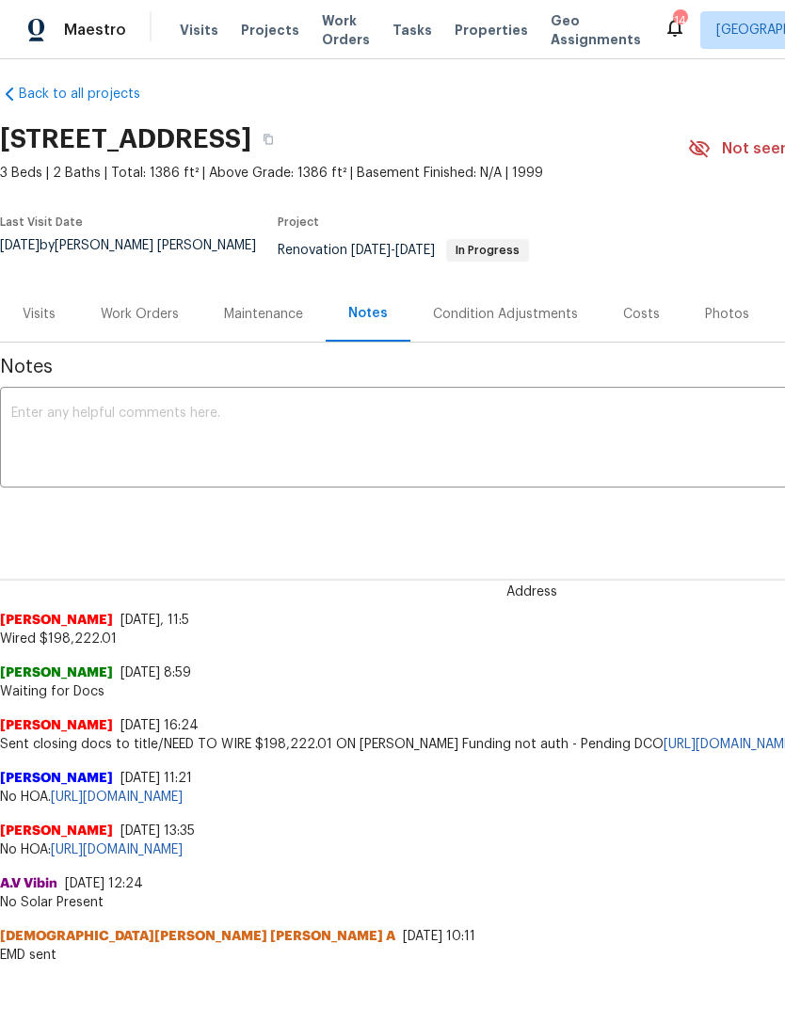
scroll to position [11, 0]
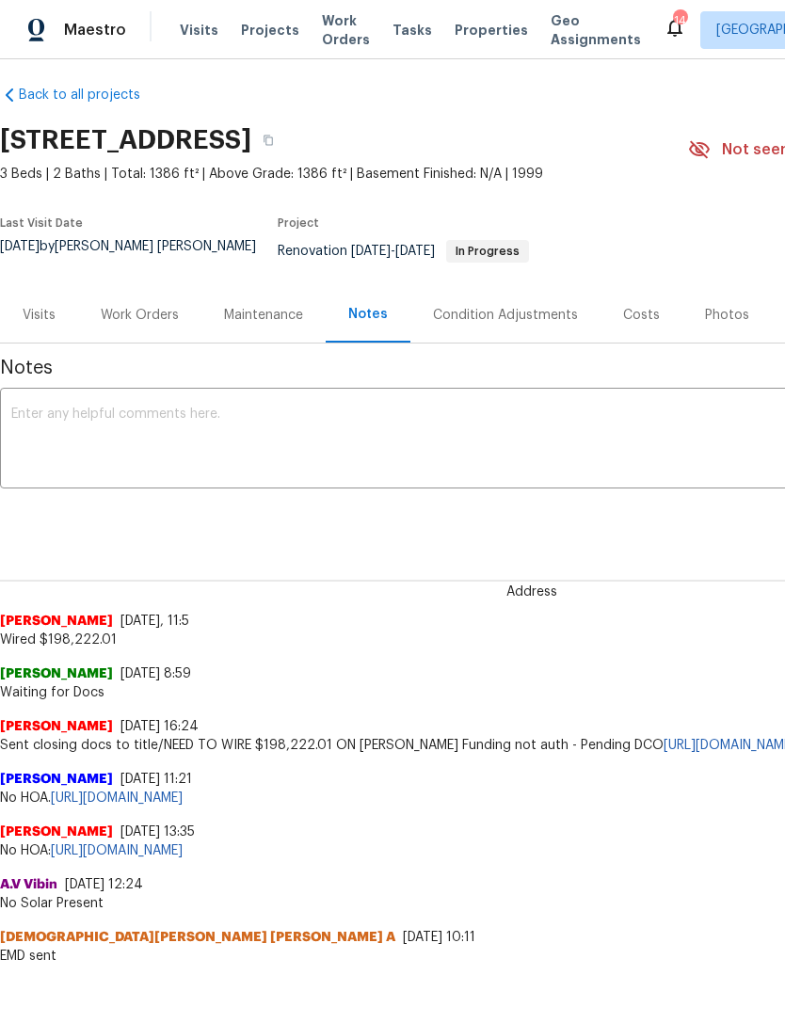
click at [645, 320] on div "Costs" at bounding box center [641, 315] width 37 height 19
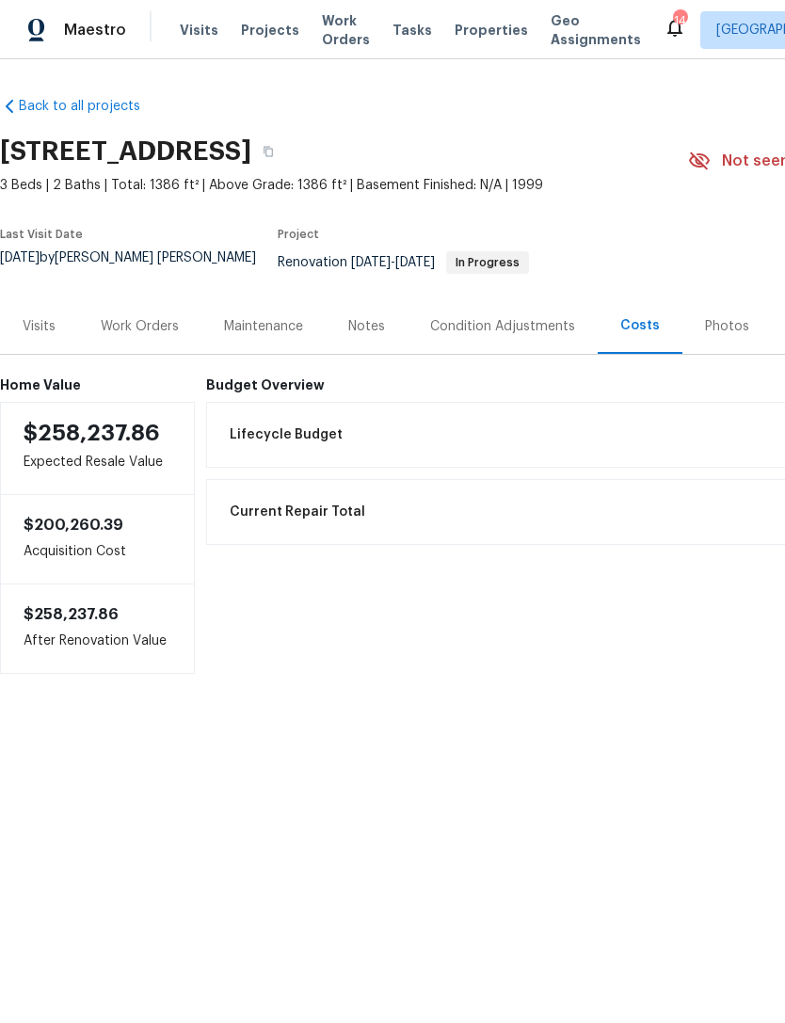
click at [490, 344] on div "Condition Adjustments" at bounding box center [503, 326] width 190 height 56
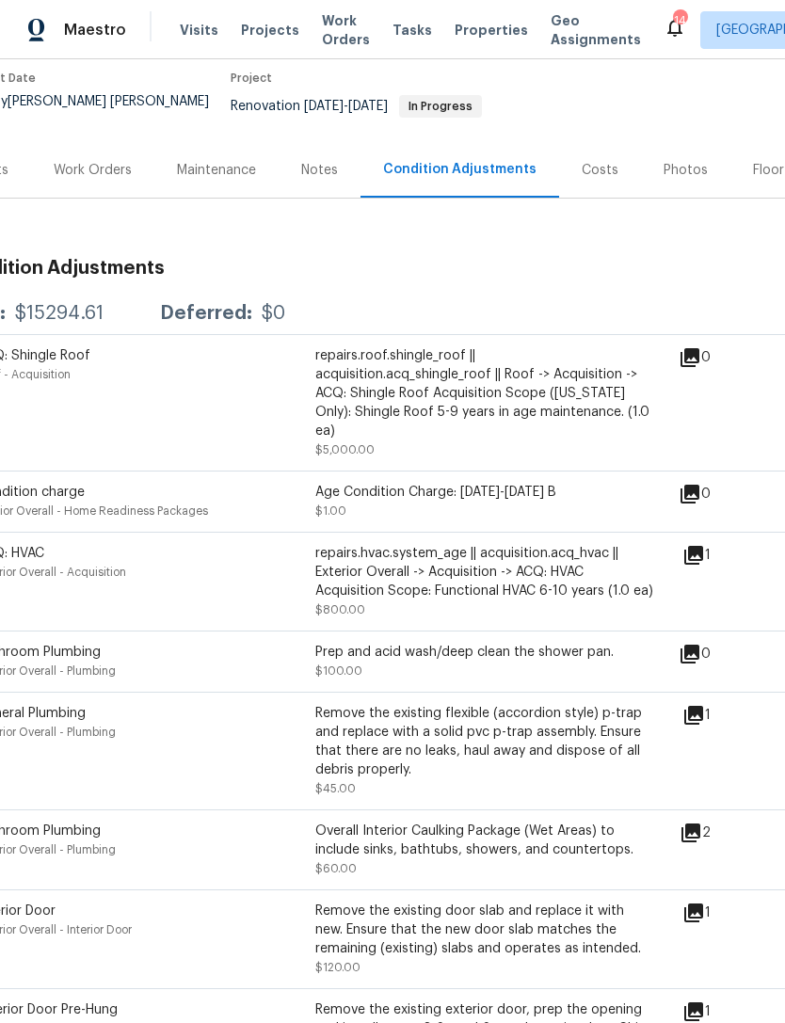
scroll to position [70, 51]
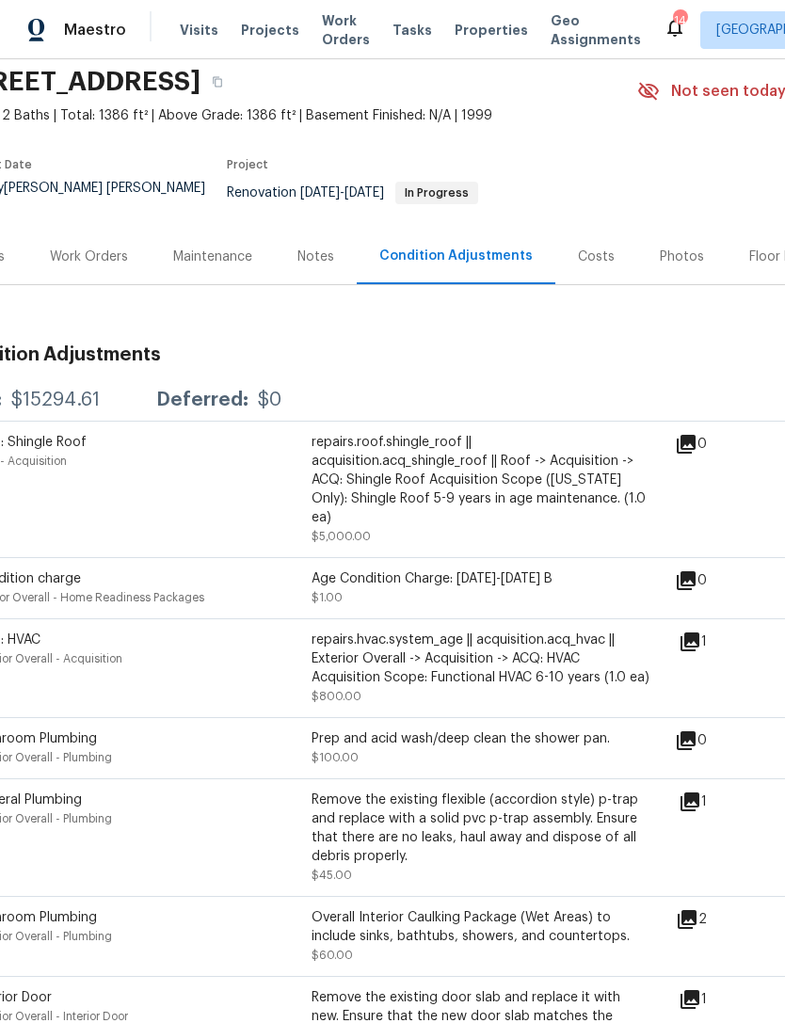
click at [112, 266] on div "Work Orders" at bounding box center [89, 257] width 78 height 19
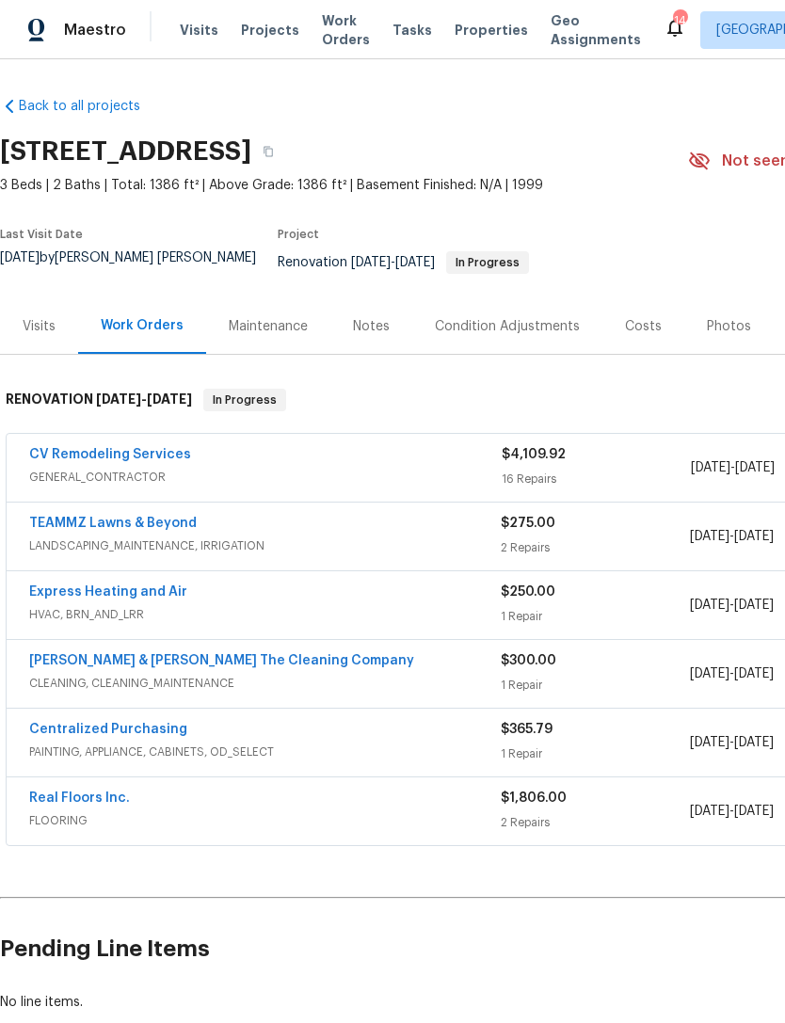
click at [370, 269] on span "[DATE]" at bounding box center [371, 262] width 40 height 13
click at [374, 272] on div "Renovation [DATE] - [DATE] In Progress" at bounding box center [458, 262] width 361 height 23
click at [372, 269] on span "[DATE]" at bounding box center [371, 262] width 40 height 13
click at [373, 269] on span "[DATE]" at bounding box center [371, 262] width 40 height 13
click at [485, 274] on div "In Progress" at bounding box center [487, 262] width 83 height 23
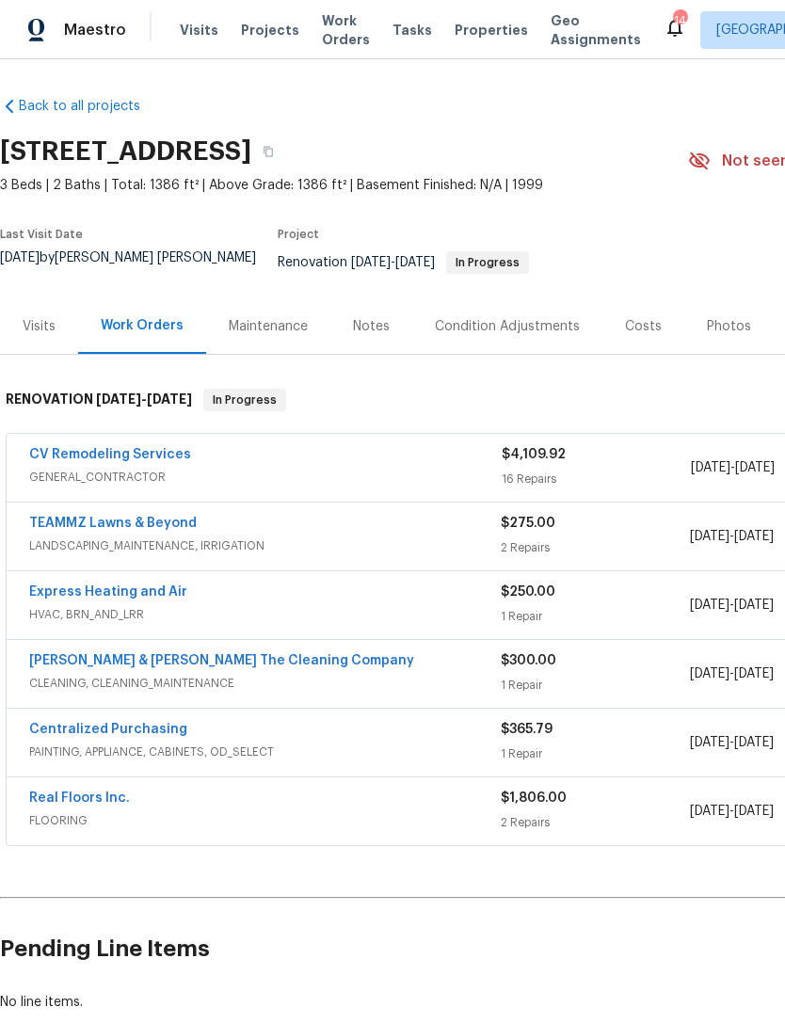
click at [374, 269] on span "[DATE]" at bounding box center [371, 262] width 40 height 13
click at [383, 329] on div "Notes" at bounding box center [371, 326] width 37 height 19
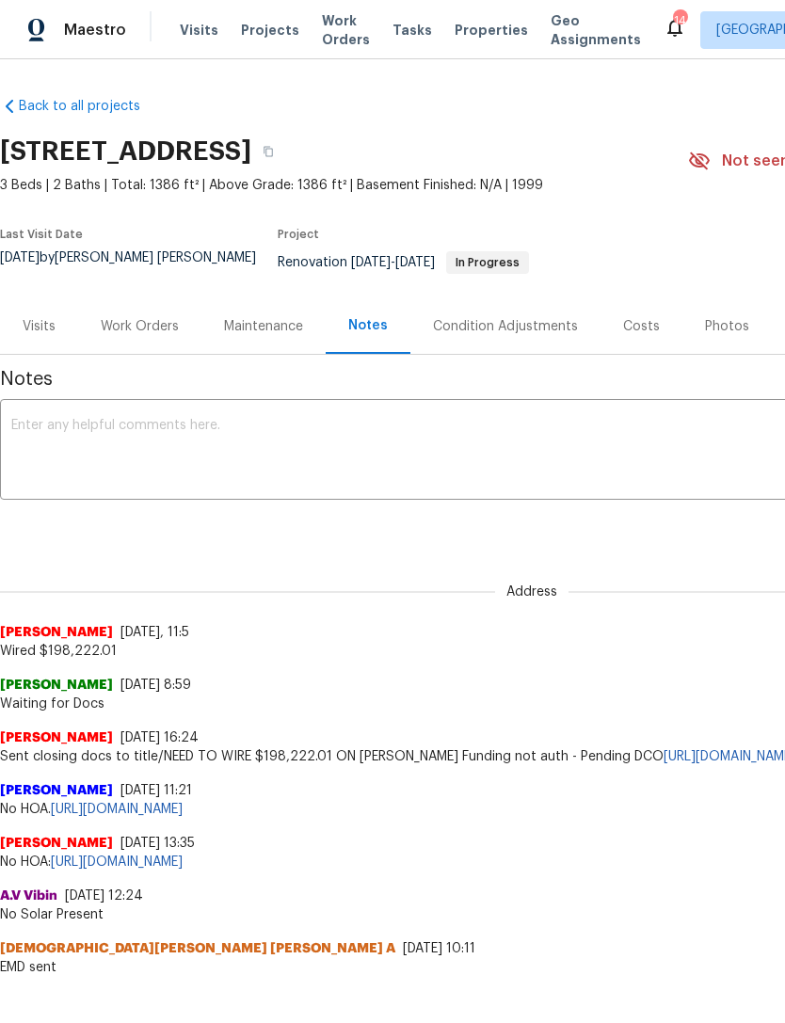
click at [374, 333] on div "Notes" at bounding box center [368, 325] width 40 height 19
click at [469, 32] on span "Properties" at bounding box center [491, 30] width 73 height 19
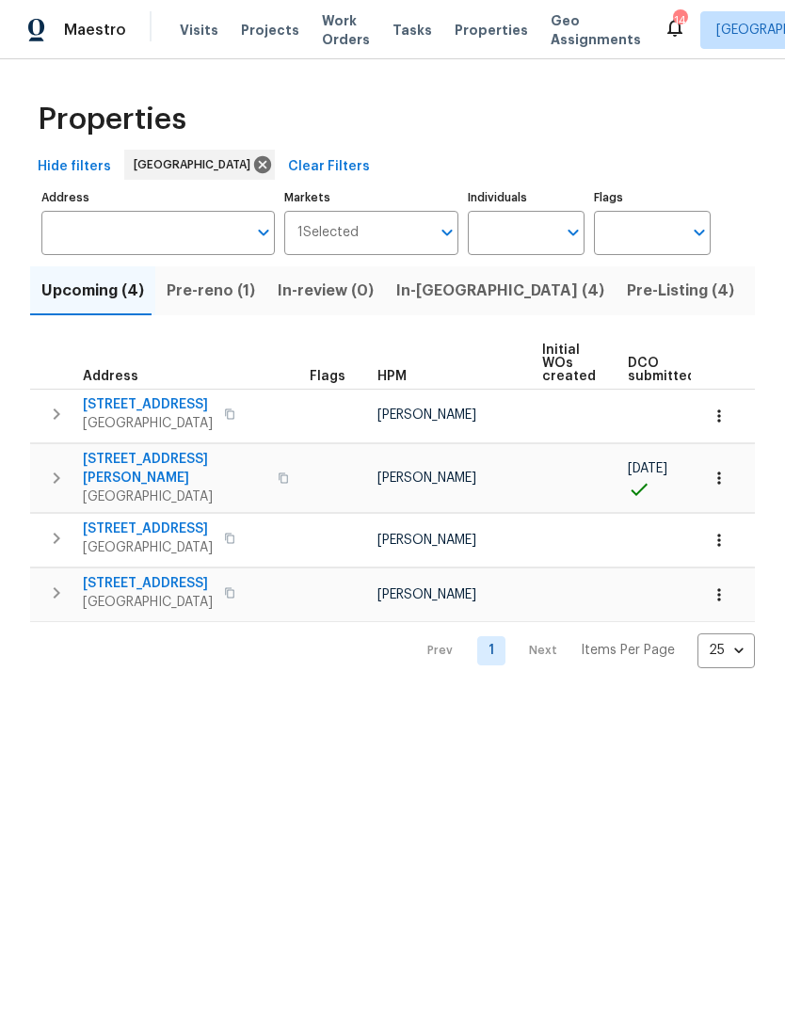
click at [216, 304] on span "Pre-reno (1)" at bounding box center [211, 291] width 88 height 26
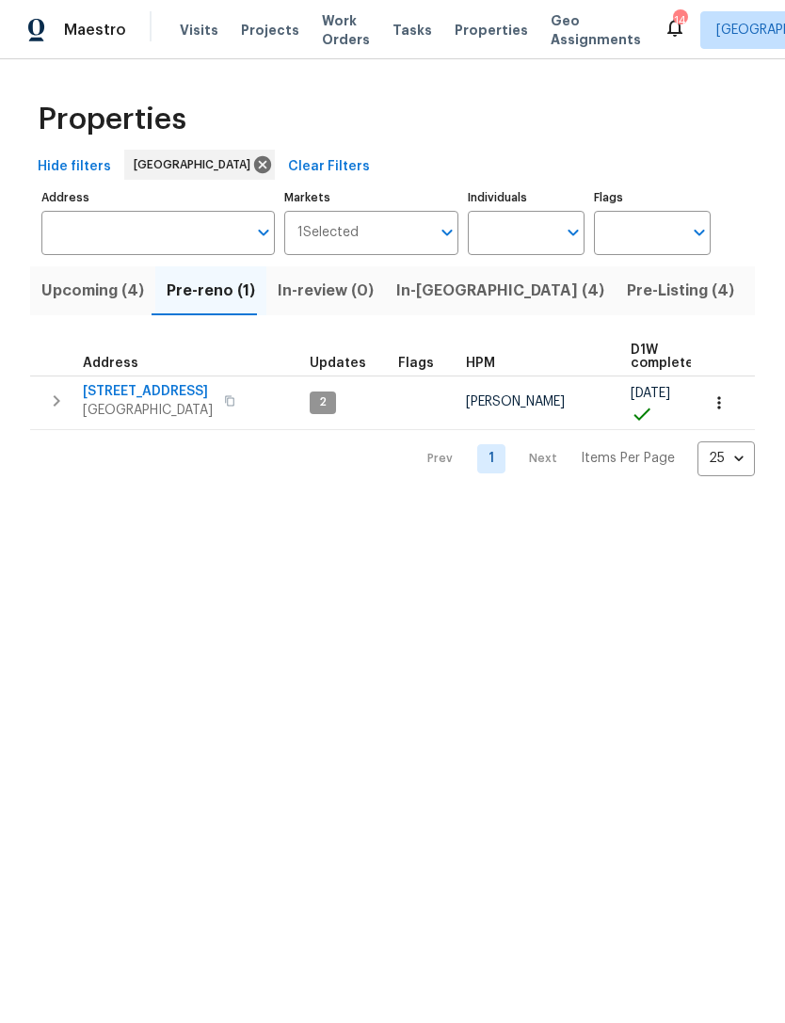
click at [431, 304] on span "In-[GEOGRAPHIC_DATA] (4)" at bounding box center [500, 291] width 208 height 26
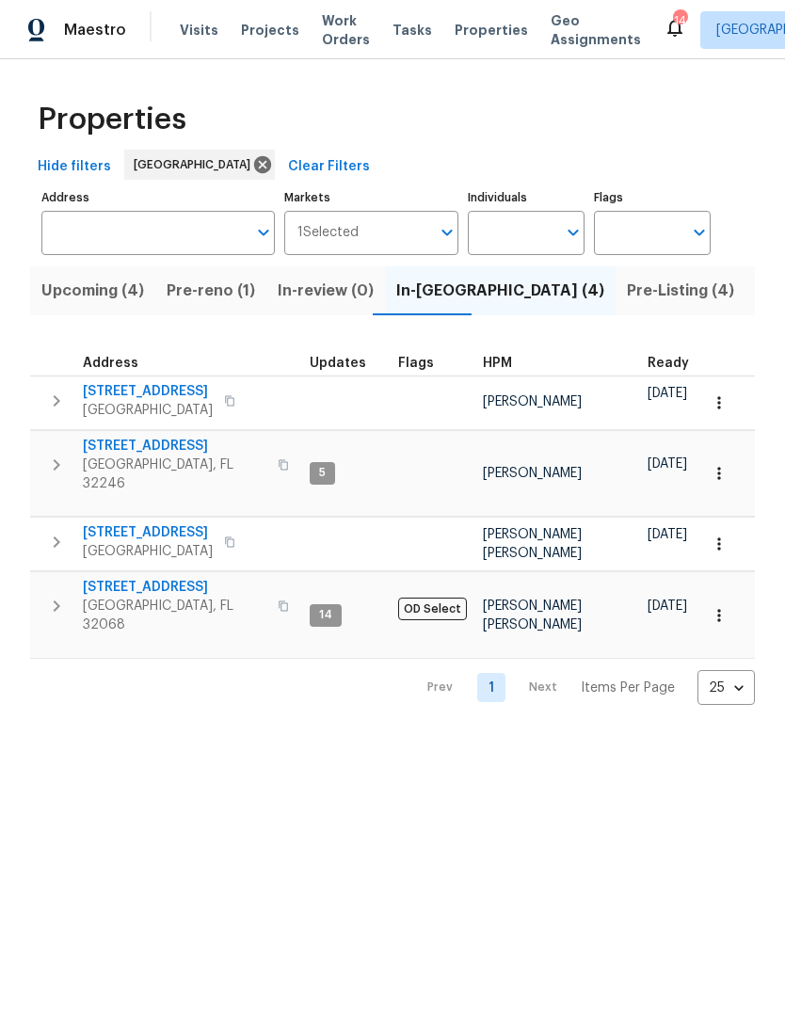
click at [214, 304] on span "Pre-reno (1)" at bounding box center [211, 291] width 88 height 26
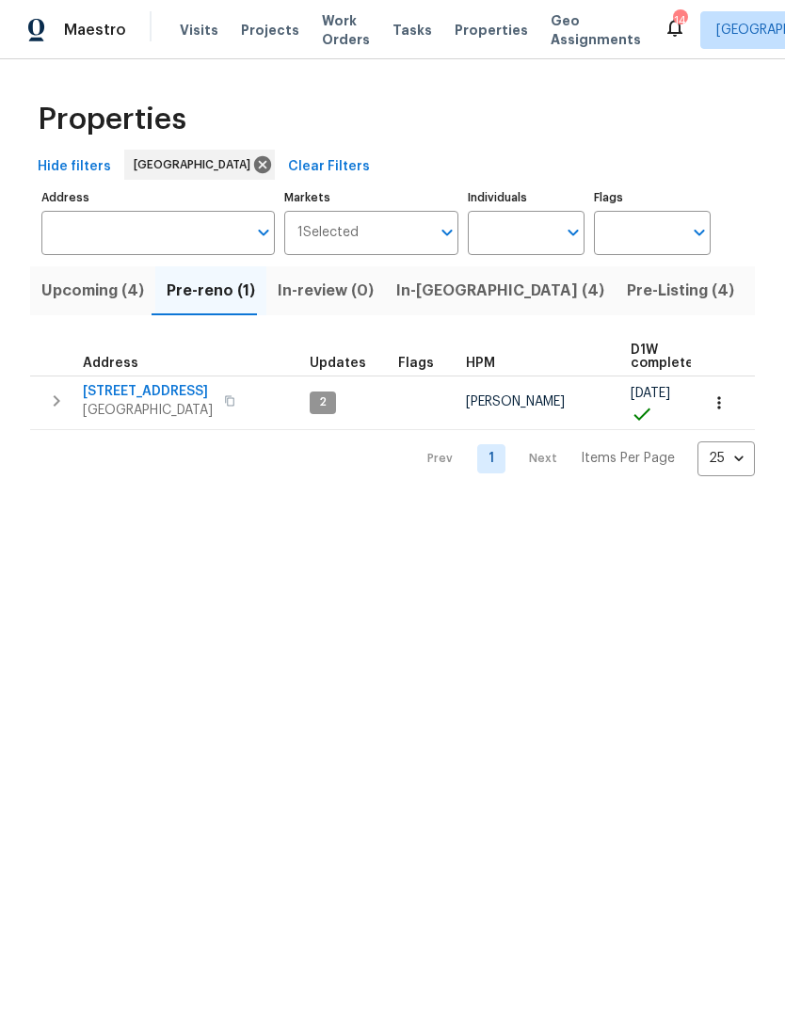
click at [421, 304] on span "In-[GEOGRAPHIC_DATA] (4)" at bounding box center [500, 291] width 208 height 26
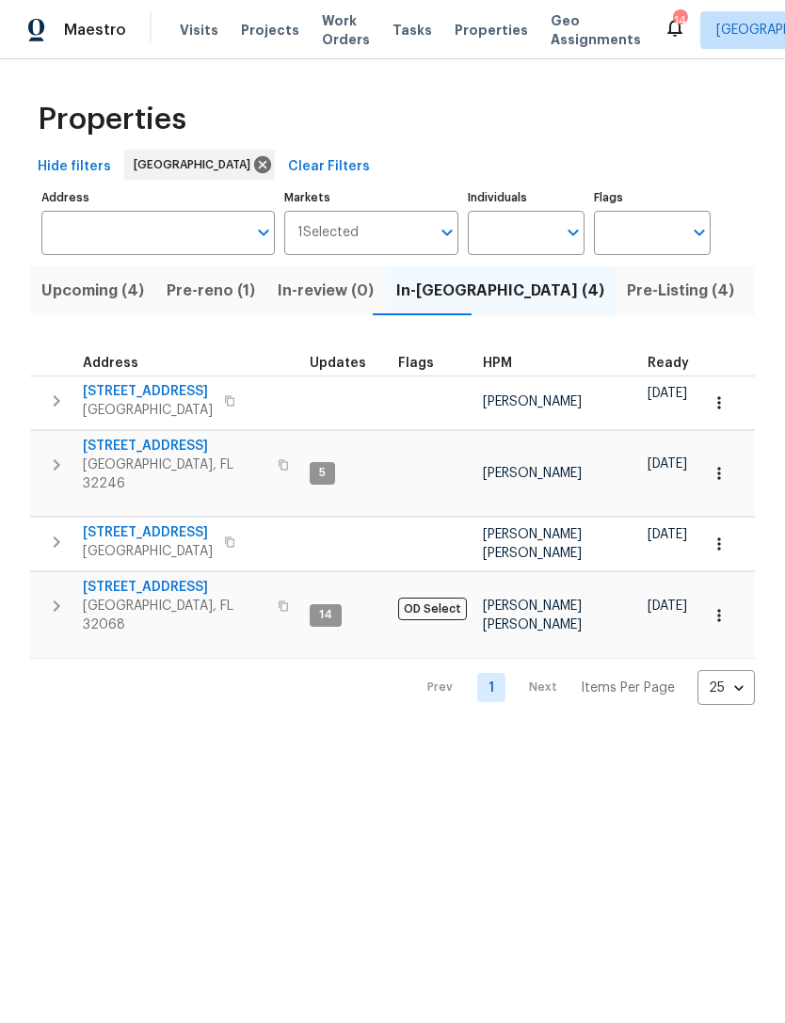
click at [717, 551] on icon "button" at bounding box center [719, 544] width 19 height 19
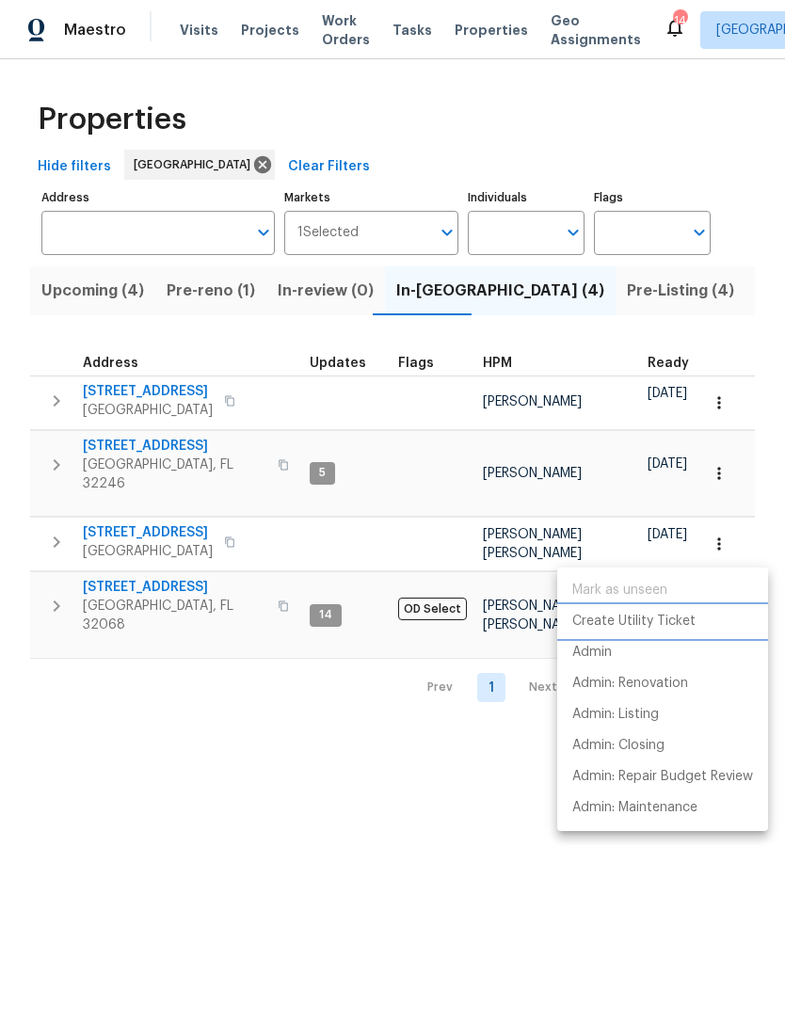
click at [661, 617] on p "Create Utility Ticket" at bounding box center [633, 622] width 123 height 20
click at [191, 526] on div at bounding box center [392, 511] width 785 height 1023
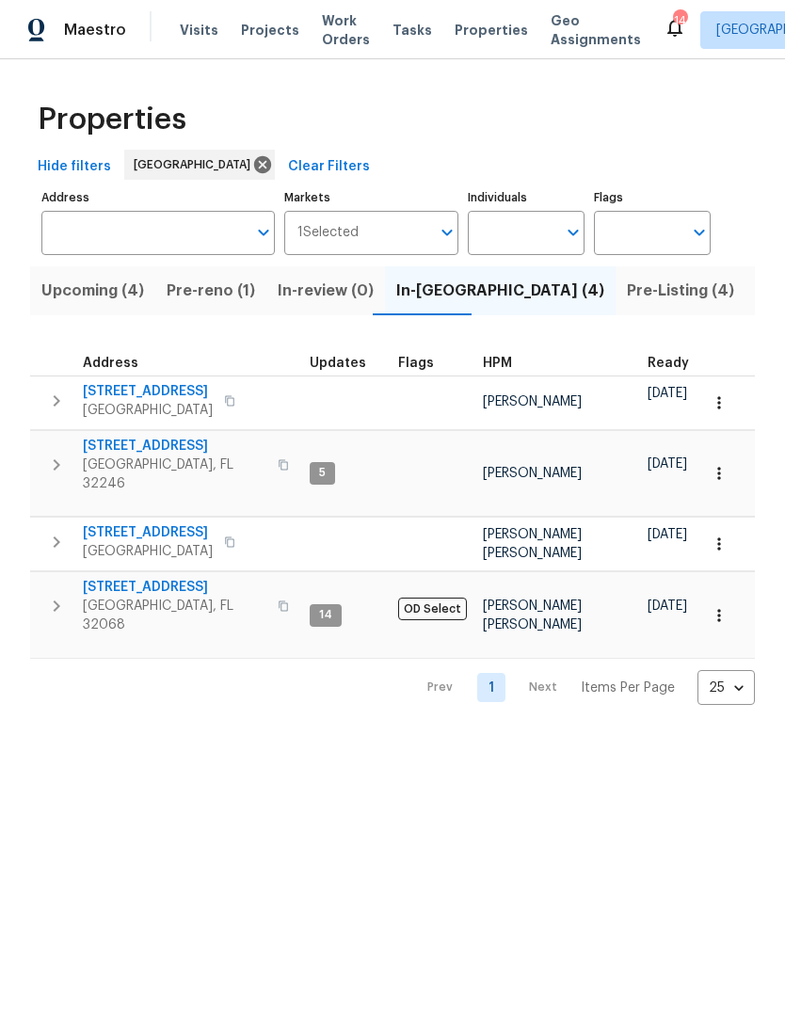
click at [235, 541] on icon "button" at bounding box center [229, 542] width 11 height 11
click at [234, 548] on icon "button" at bounding box center [229, 542] width 9 height 10
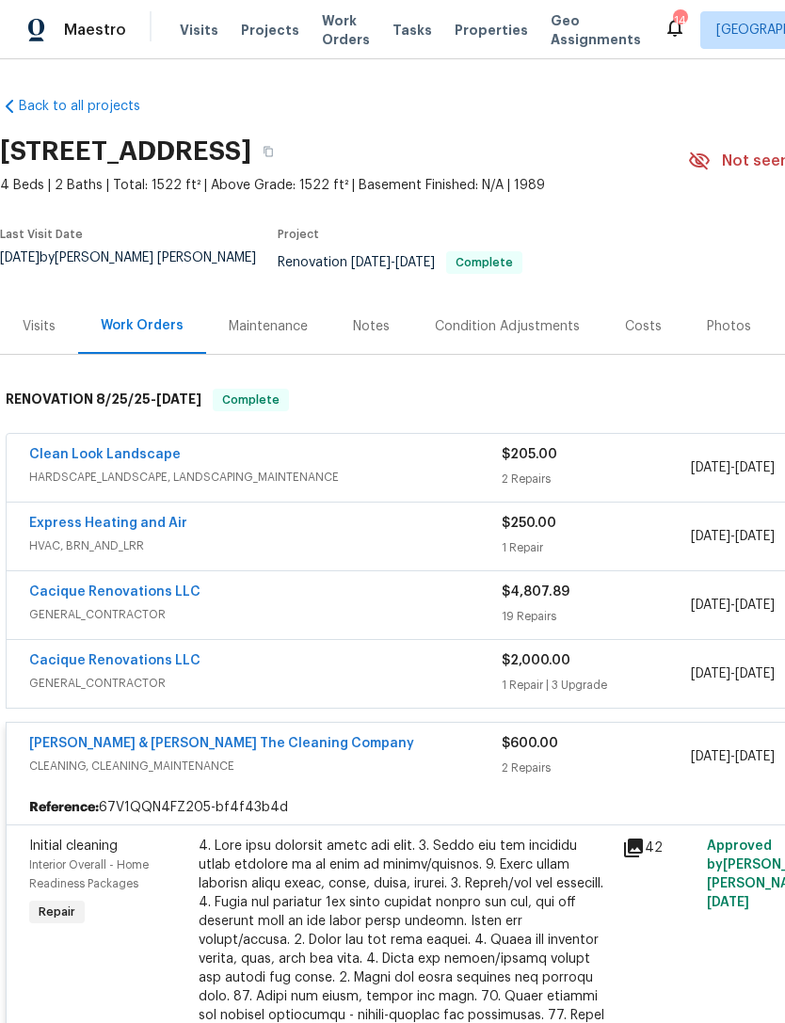
scroll to position [114, 0]
